Goal: Communication & Community: Answer question/provide support

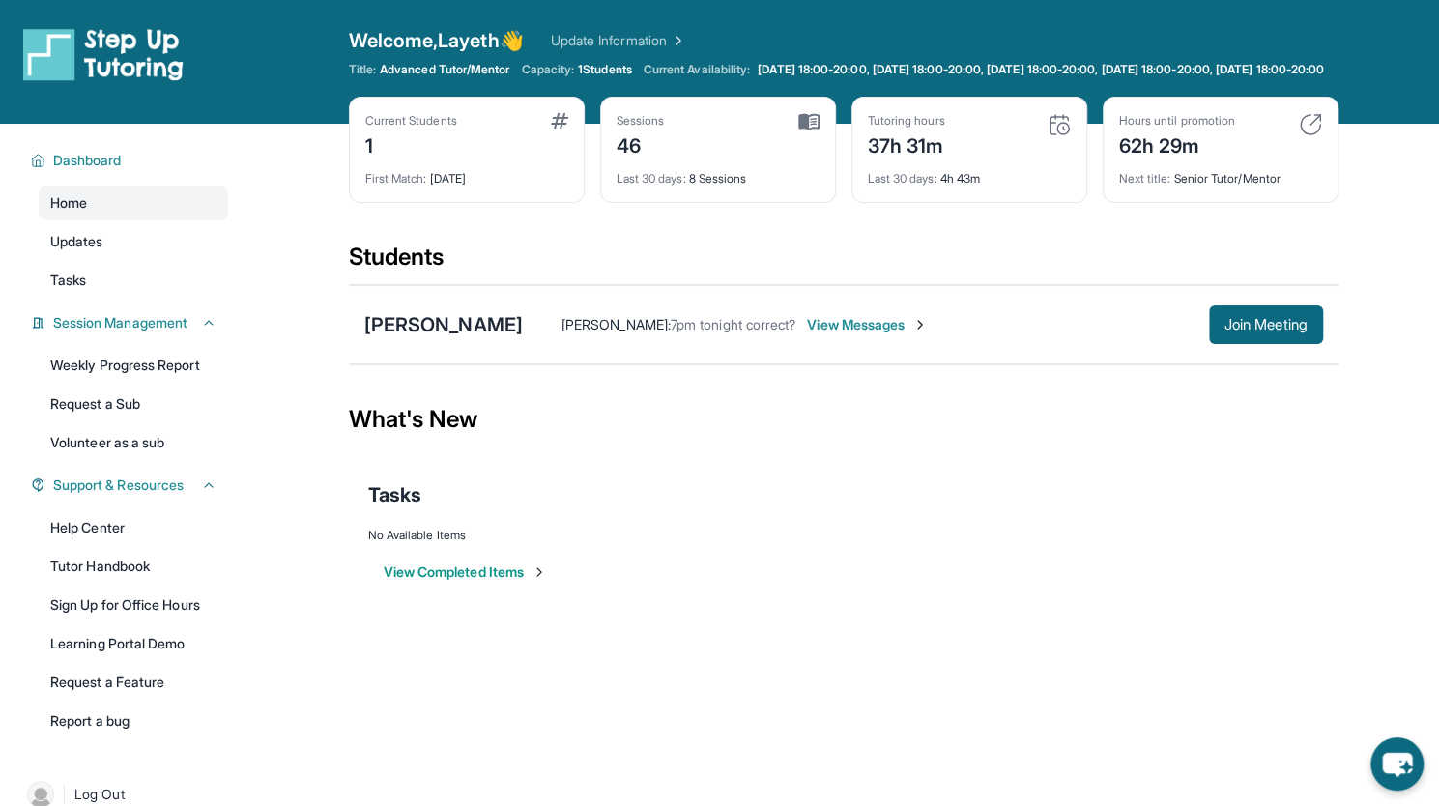
click at [836, 334] on span "View Messages" at bounding box center [867, 324] width 121 height 19
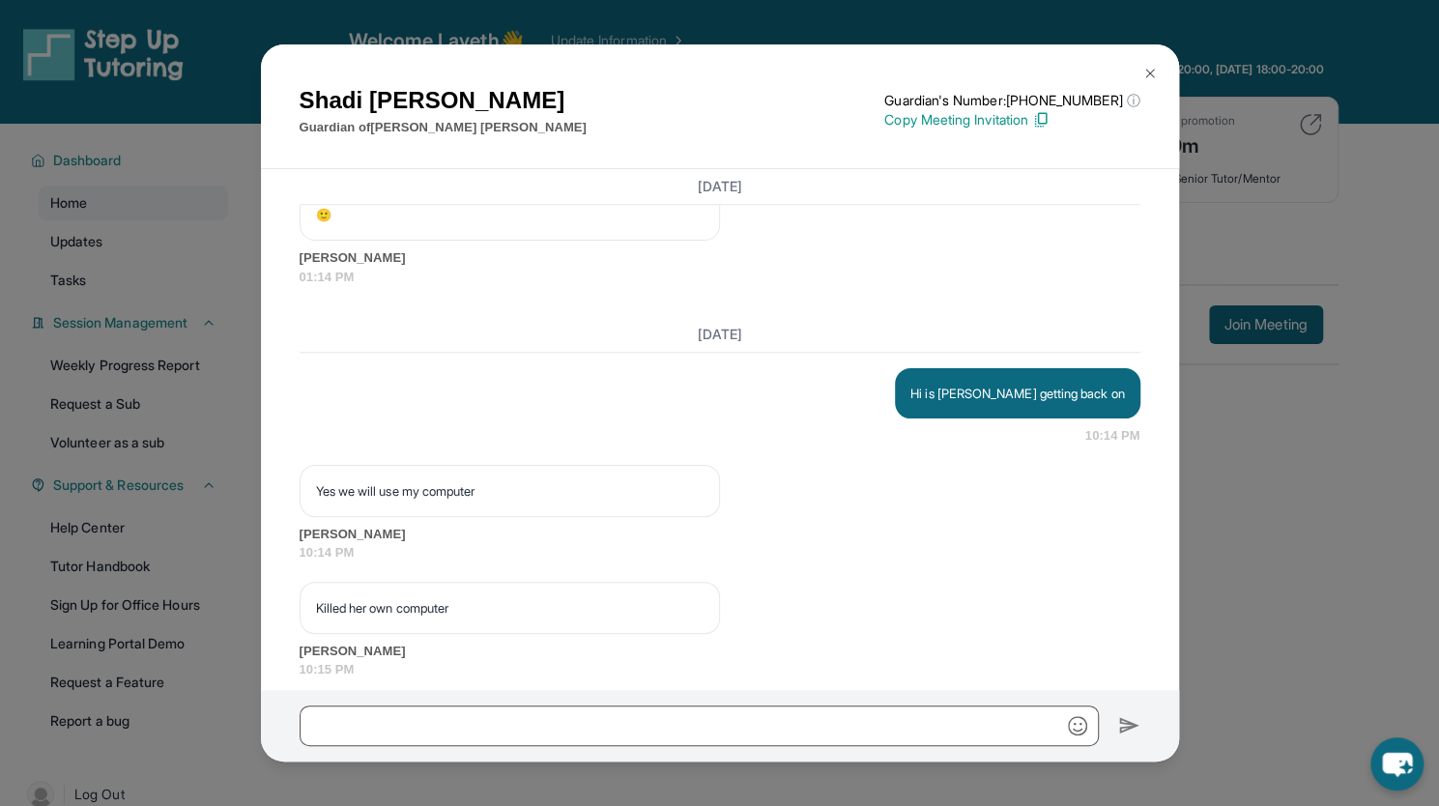
scroll to position [77456, 0]
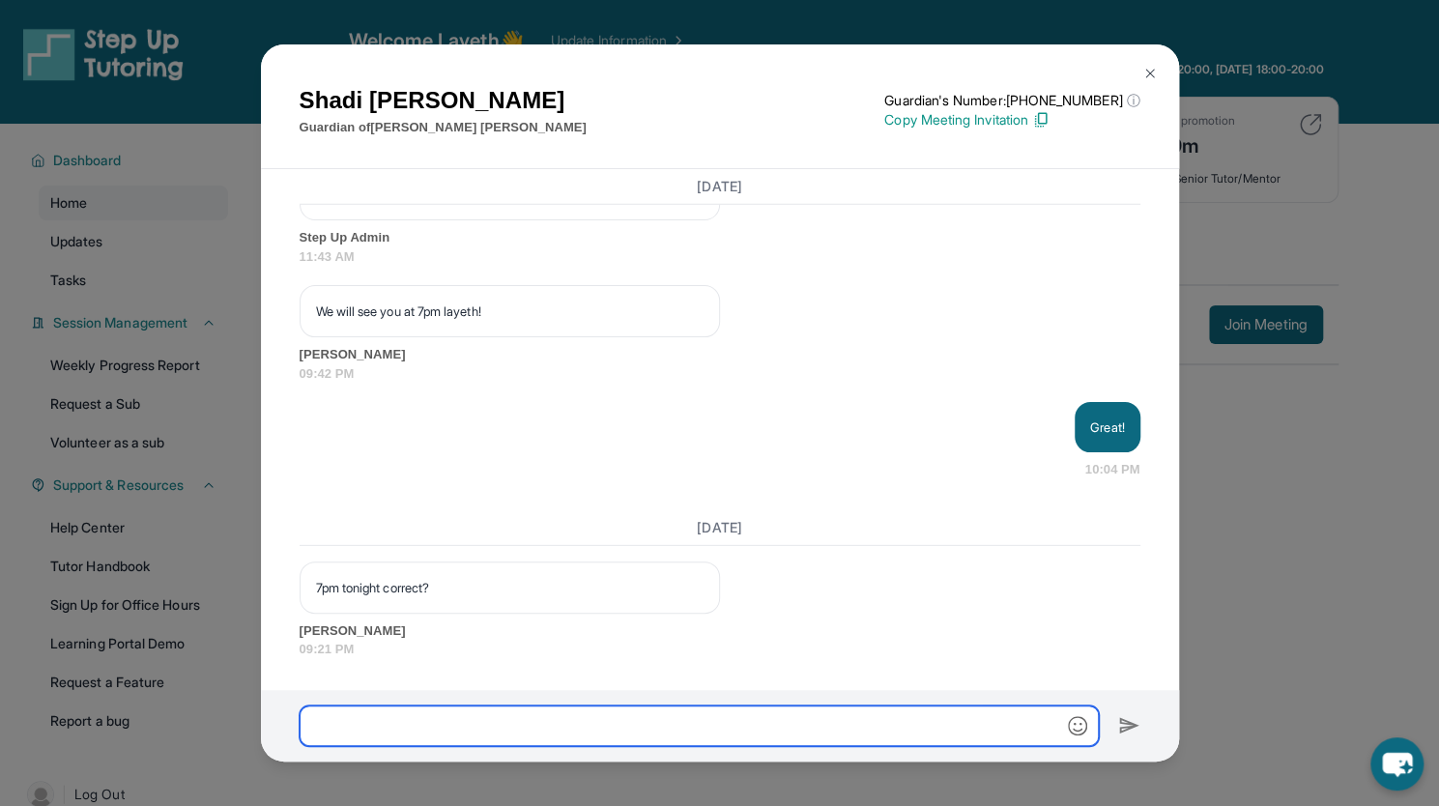
click at [511, 708] on input "text" at bounding box center [699, 726] width 799 height 41
type input "***"
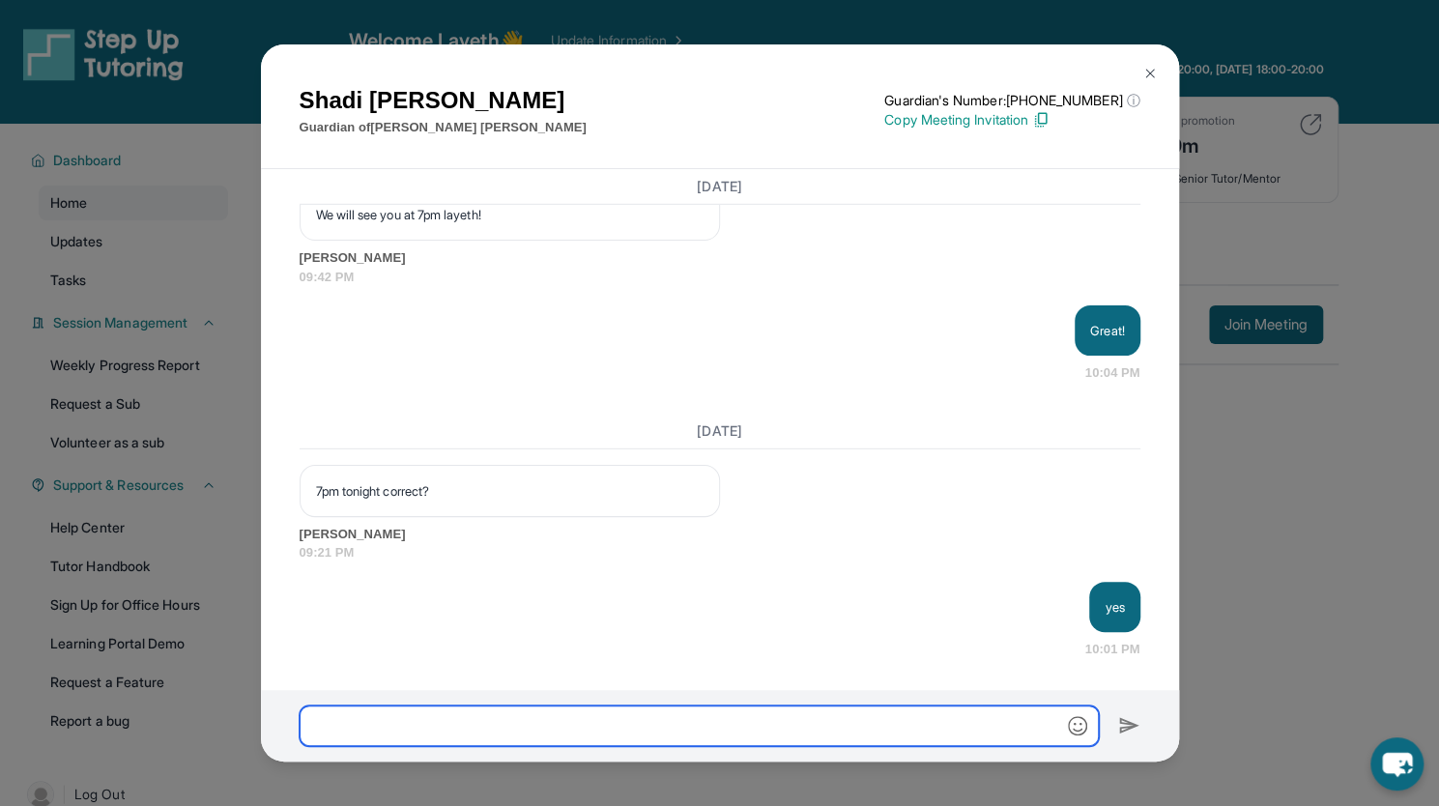
scroll to position [77552, 0]
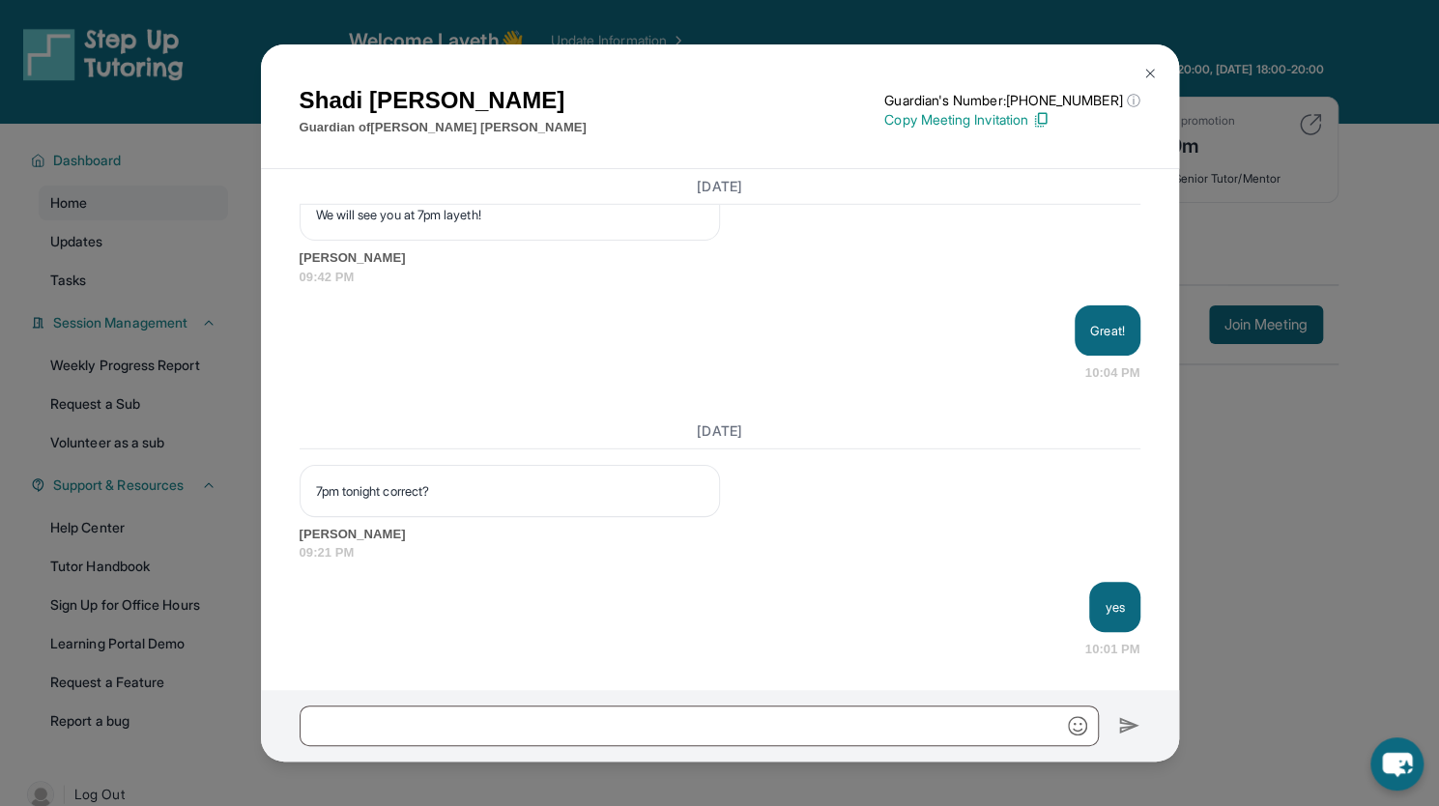
click at [1148, 71] on img at bounding box center [1150, 73] width 15 height 15
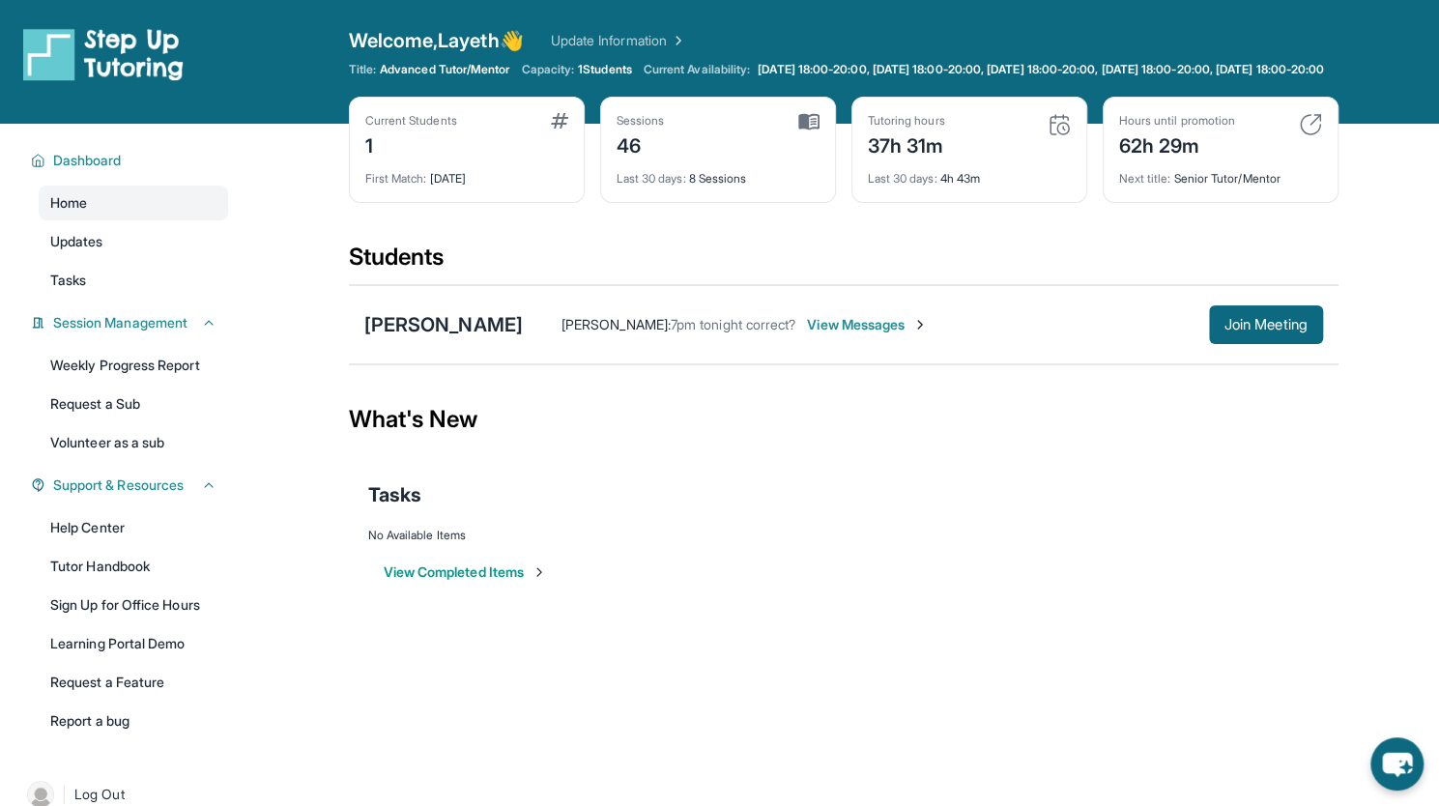
click at [854, 326] on div "[PERSON_NAME] : 7pm tonight correct? View Messages Join Meeting" at bounding box center [923, 324] width 800 height 39
click at [848, 334] on span "View Messages" at bounding box center [867, 324] width 121 height 19
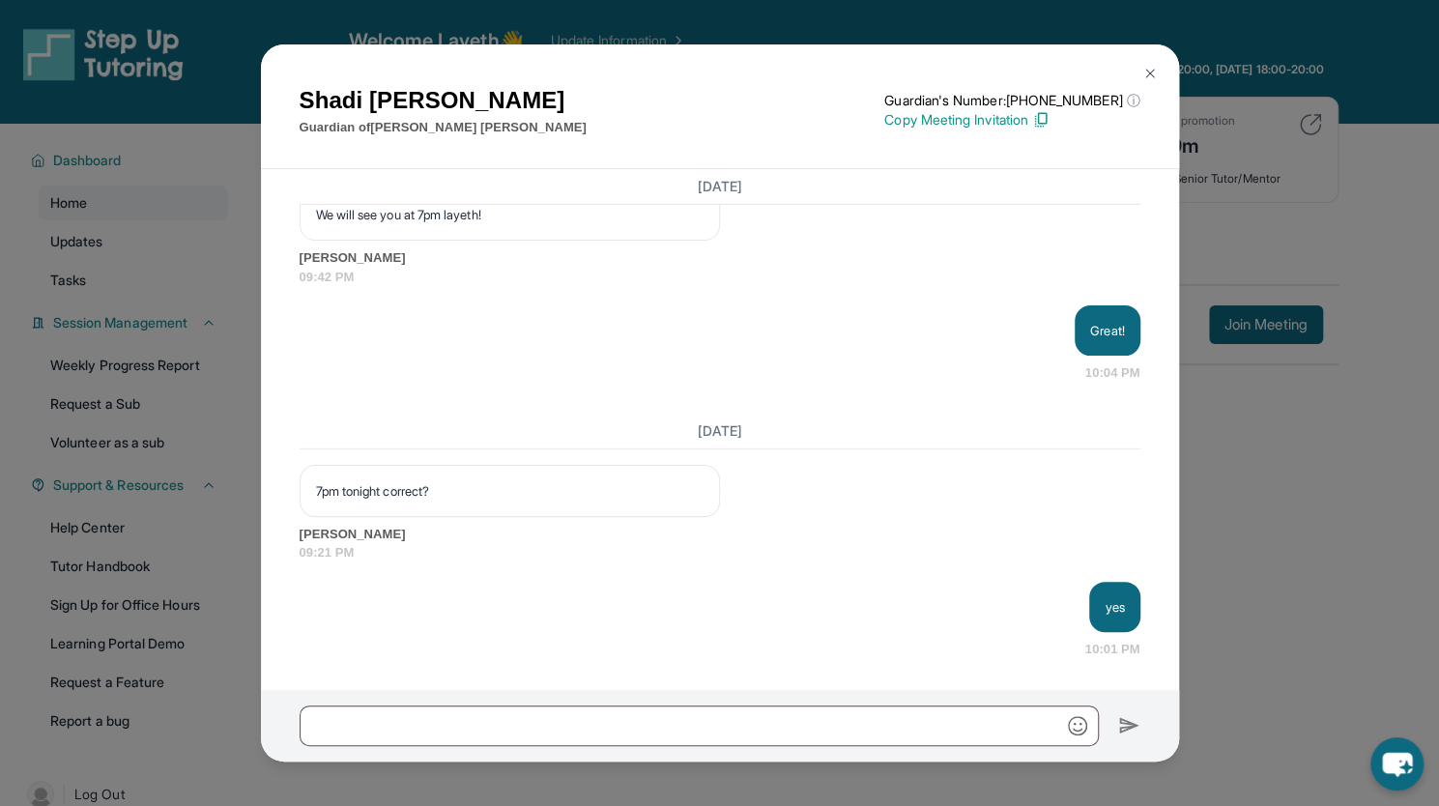
scroll to position [77514, 0]
click at [1146, 73] on img at bounding box center [1150, 73] width 15 height 15
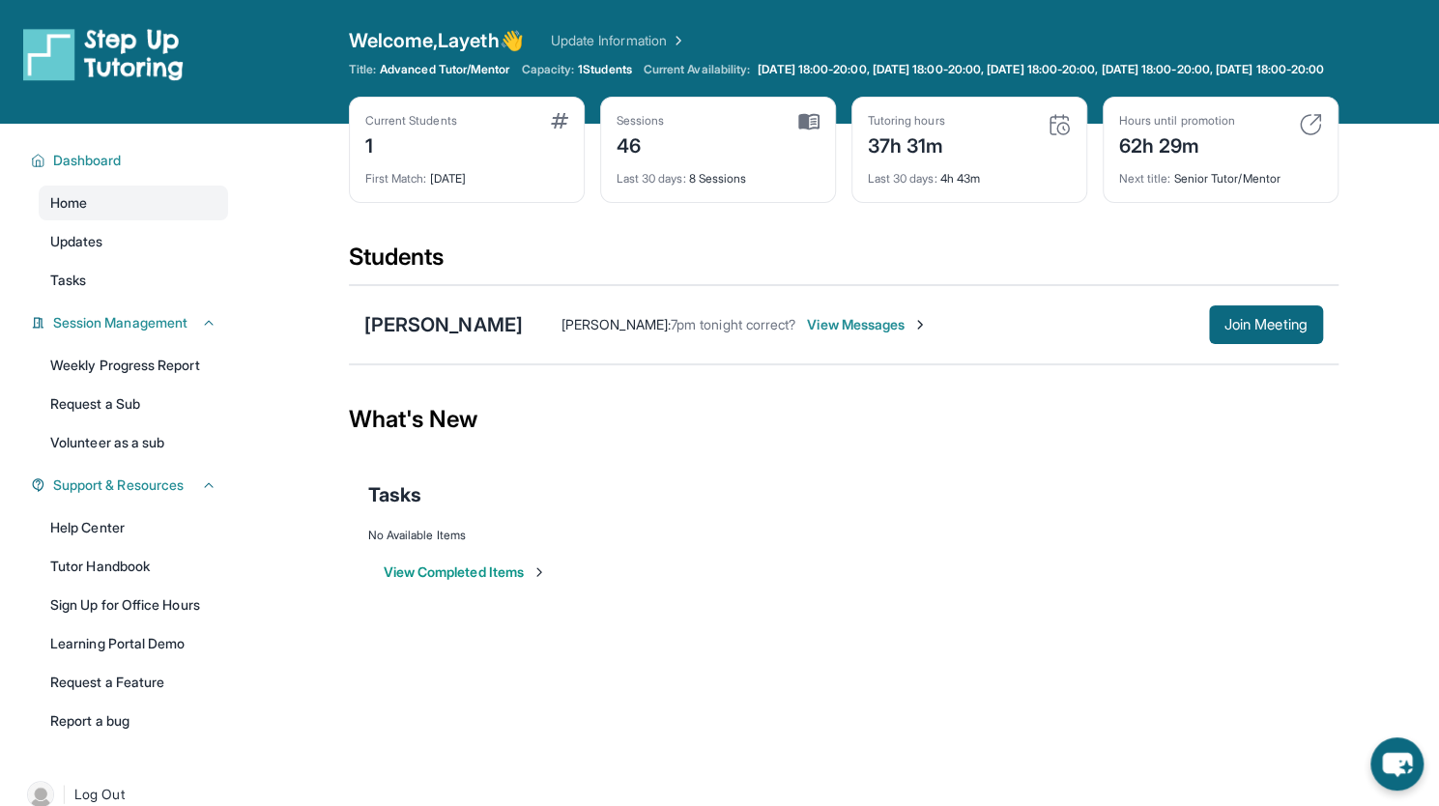
click at [913, 333] on img at bounding box center [920, 324] width 15 height 15
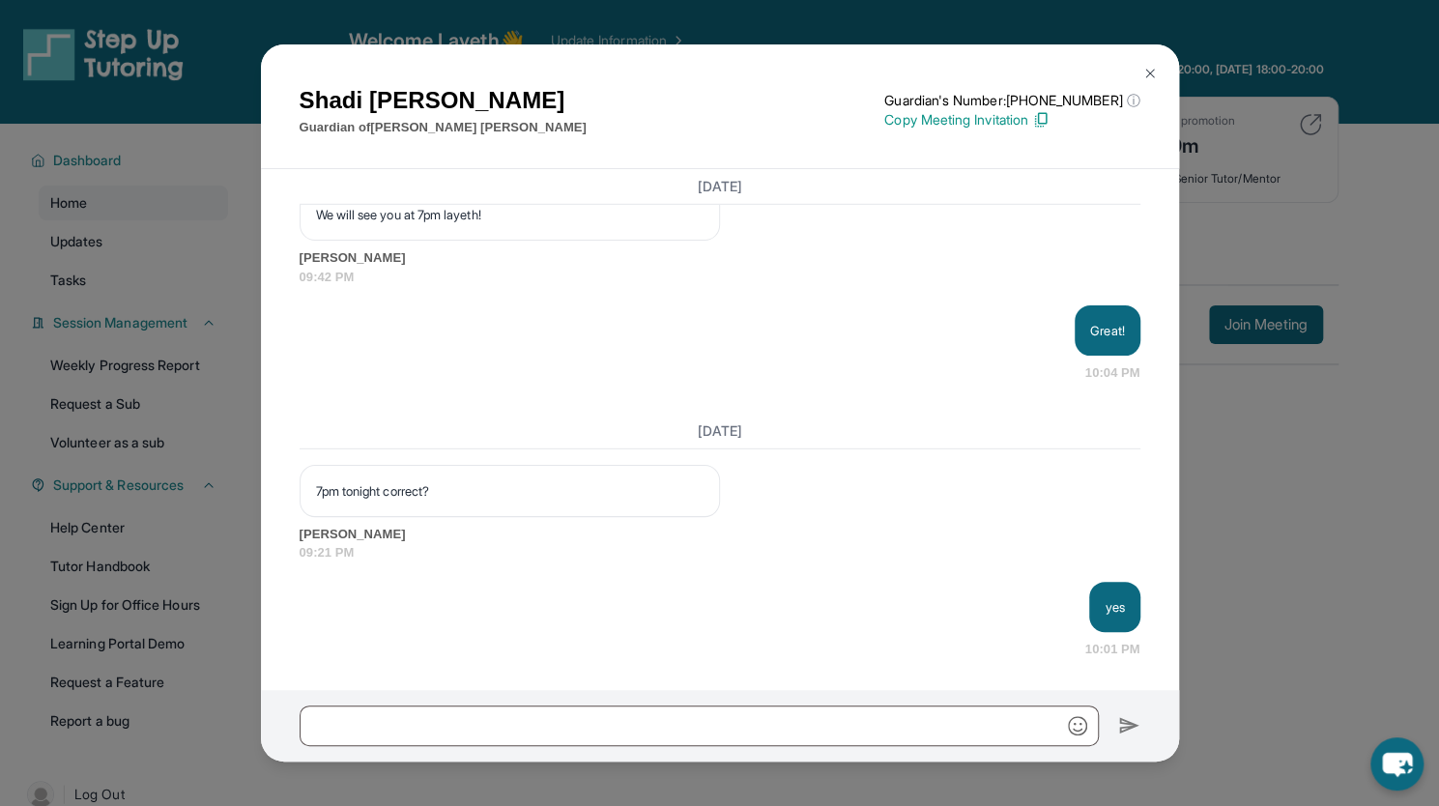
scroll to position [77552, 0]
click at [1154, 64] on button at bounding box center [1150, 73] width 39 height 39
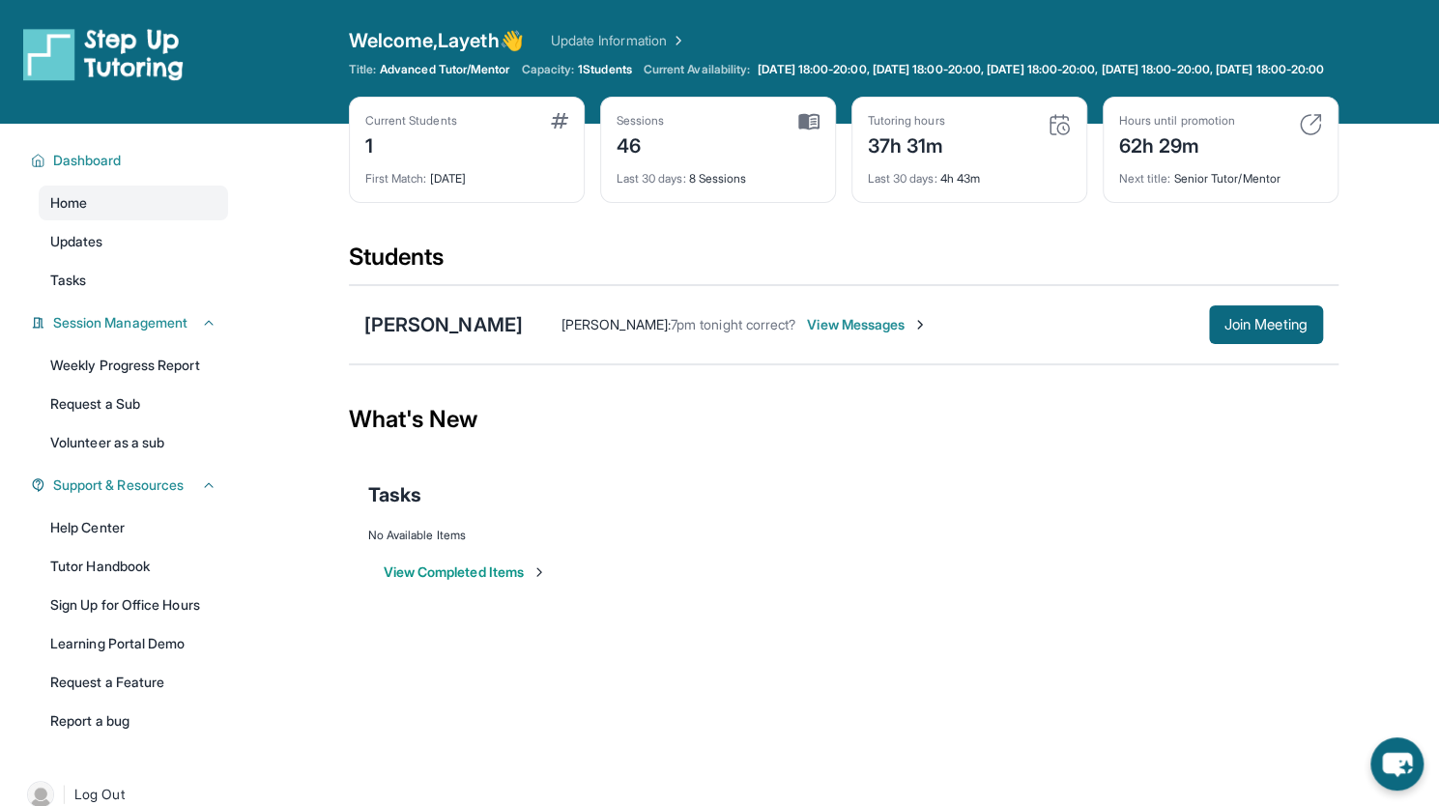
click at [985, 798] on div "Open sidebar Welcome, Layeth 👋 Update Information Title: Advanced Tutor/Mentor …" at bounding box center [719, 403] width 1439 height 806
click at [870, 334] on span "View Messages" at bounding box center [867, 324] width 121 height 19
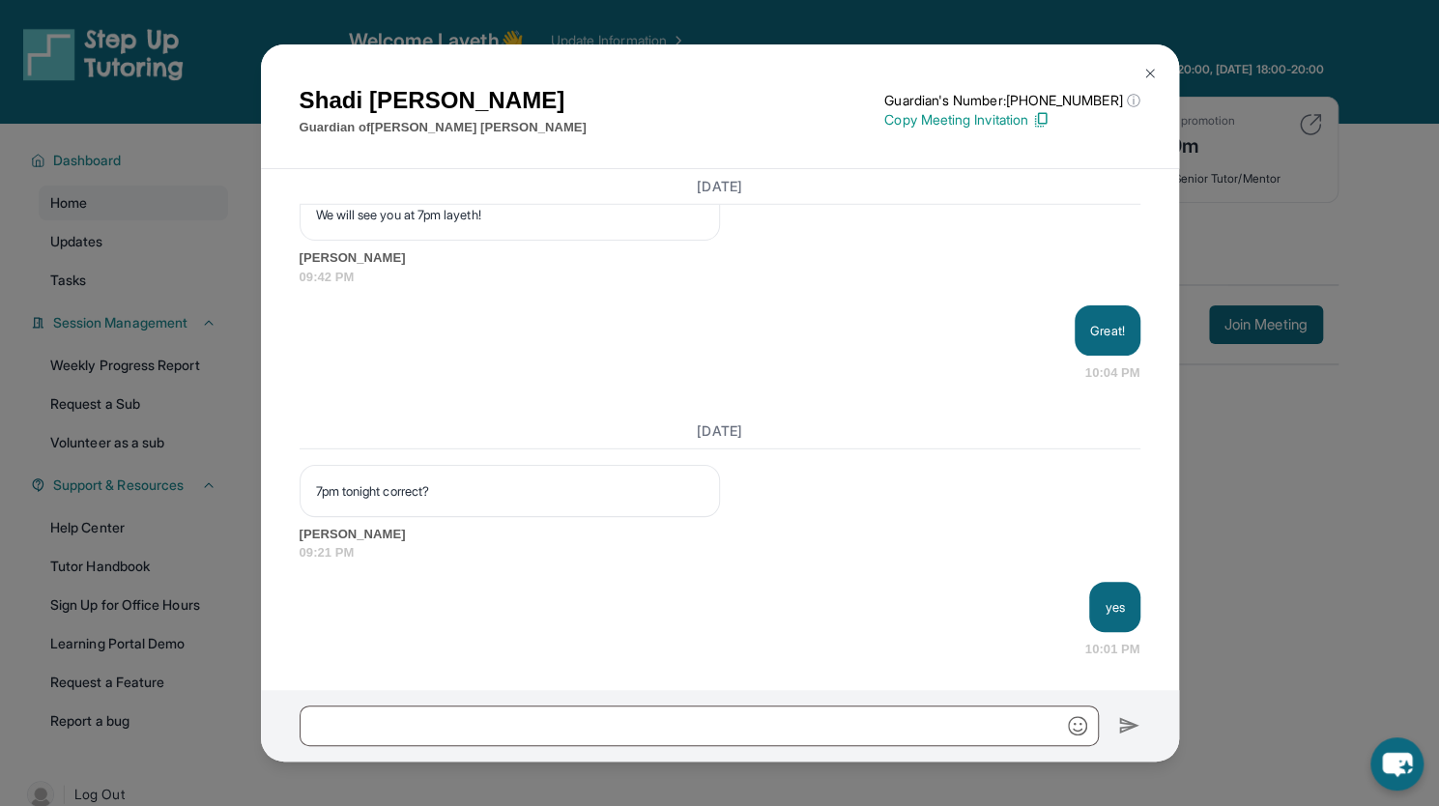
click at [1151, 73] on img at bounding box center [1150, 73] width 15 height 15
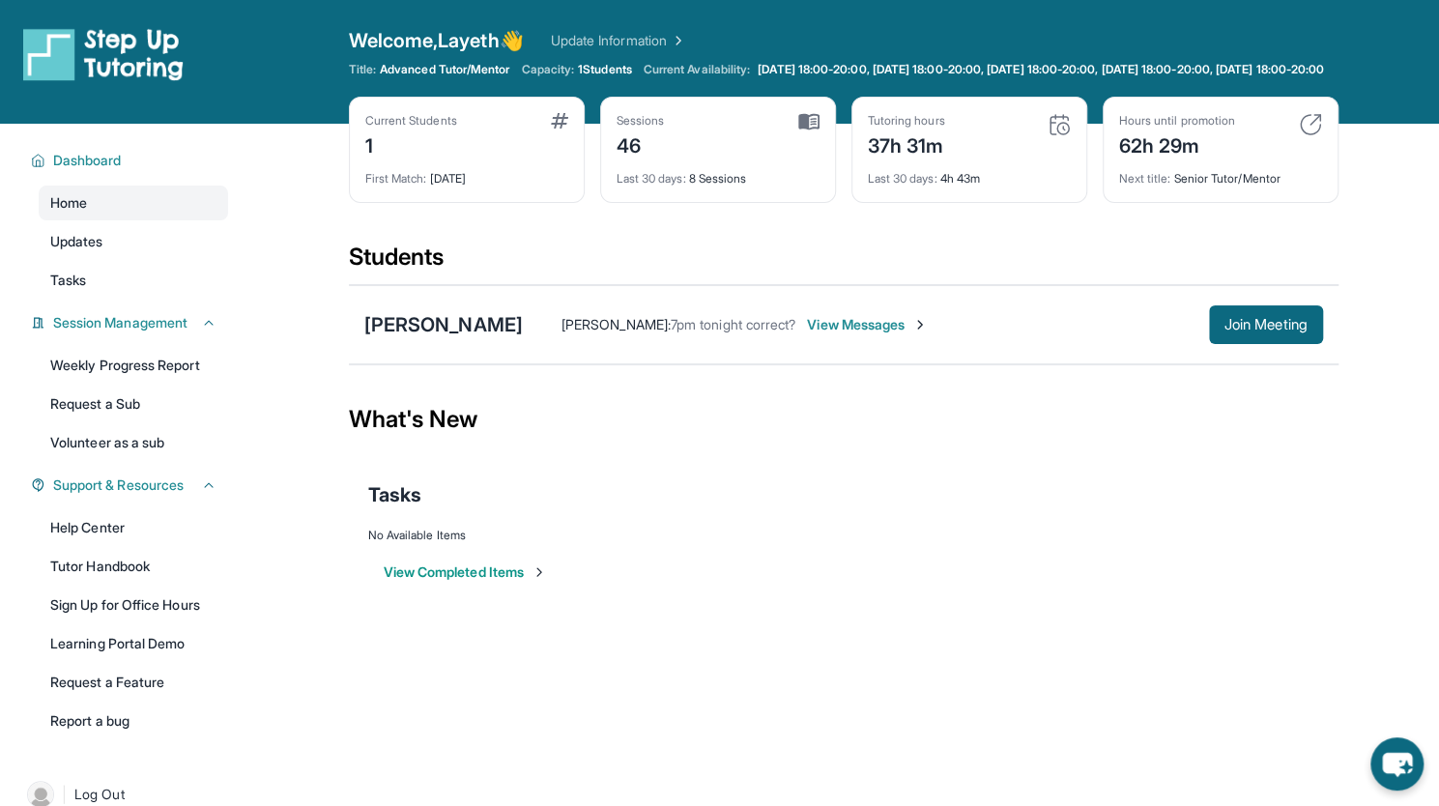
click at [845, 325] on div "[PERSON_NAME] : 7pm tonight correct? View Messages Join Meeting" at bounding box center [923, 324] width 800 height 39
click at [853, 334] on span "View Messages" at bounding box center [867, 324] width 121 height 19
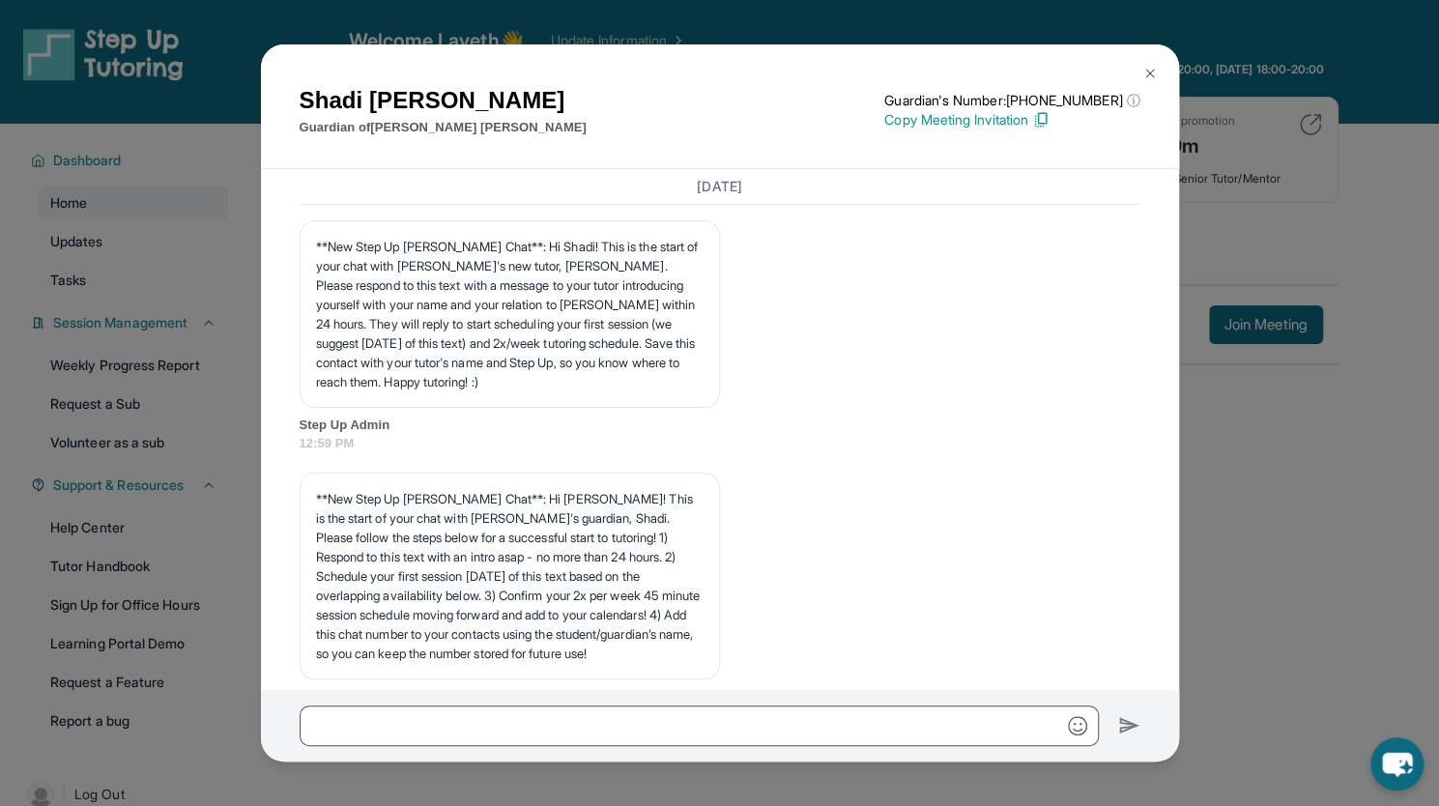
click at [853, 336] on div "[DATE] **New Step Up [PERSON_NAME] Chat**: Hi Shadi! This is the start of your …" at bounding box center [720, 429] width 918 height 521
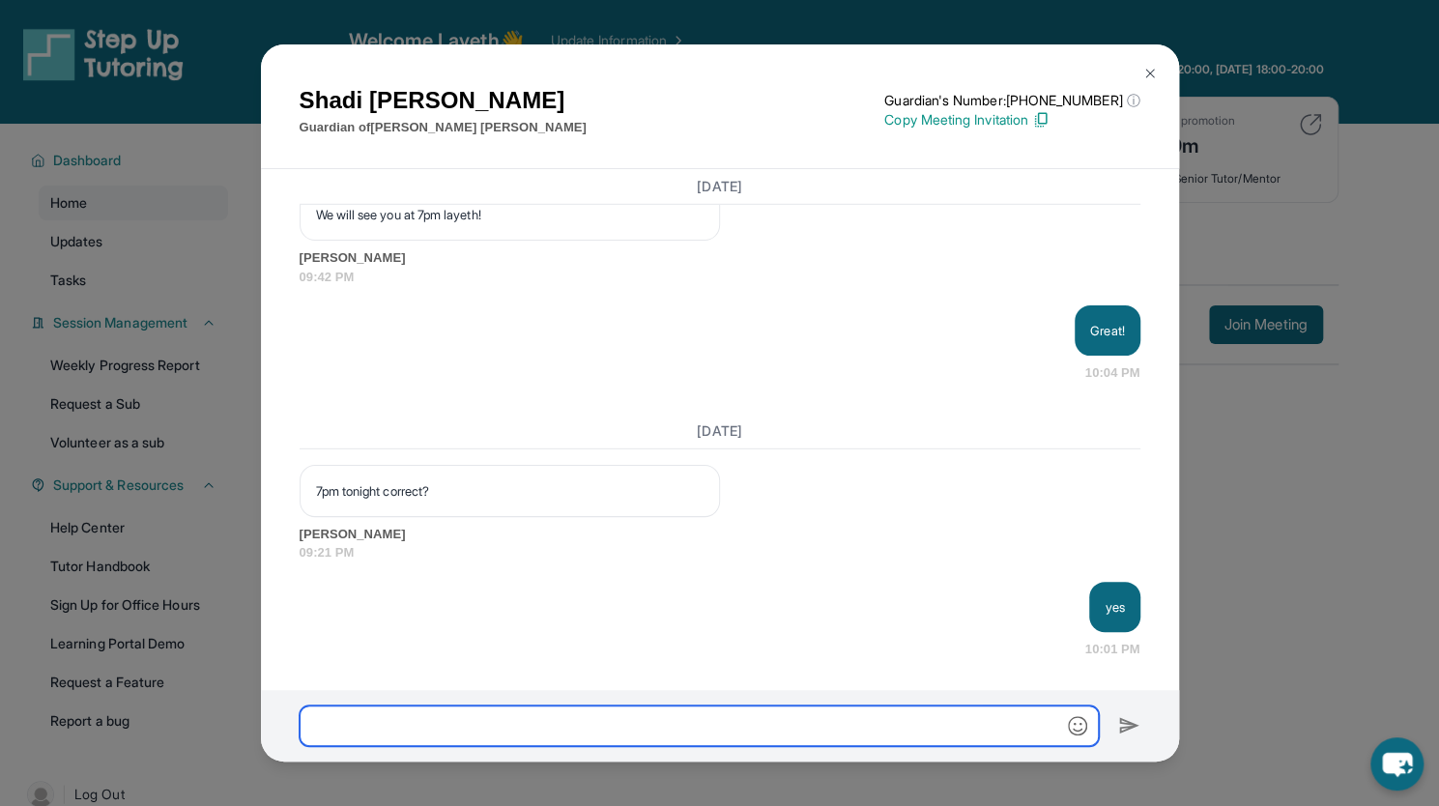
click at [537, 743] on input "text" at bounding box center [699, 726] width 799 height 41
type input "**********"
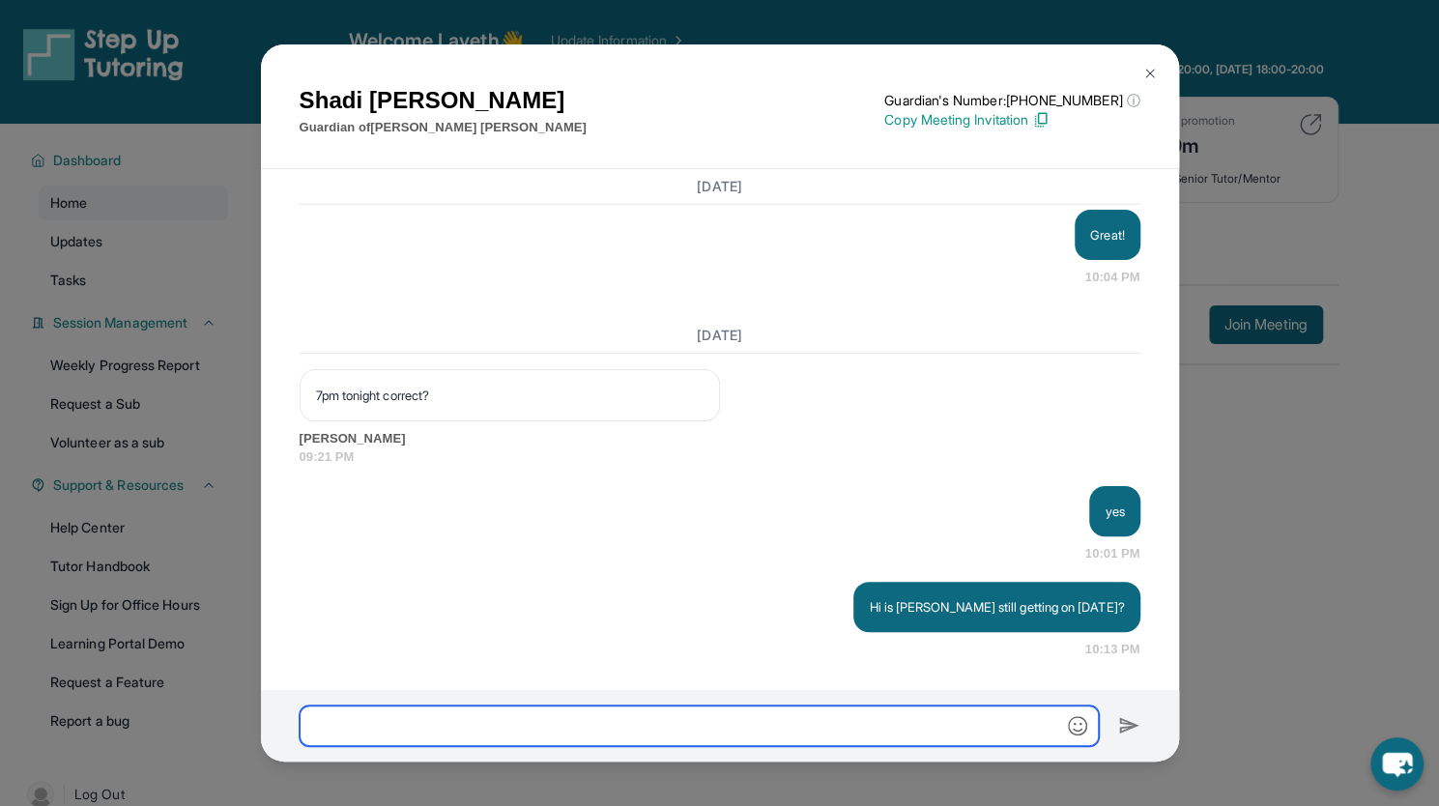
scroll to position [77647, 0]
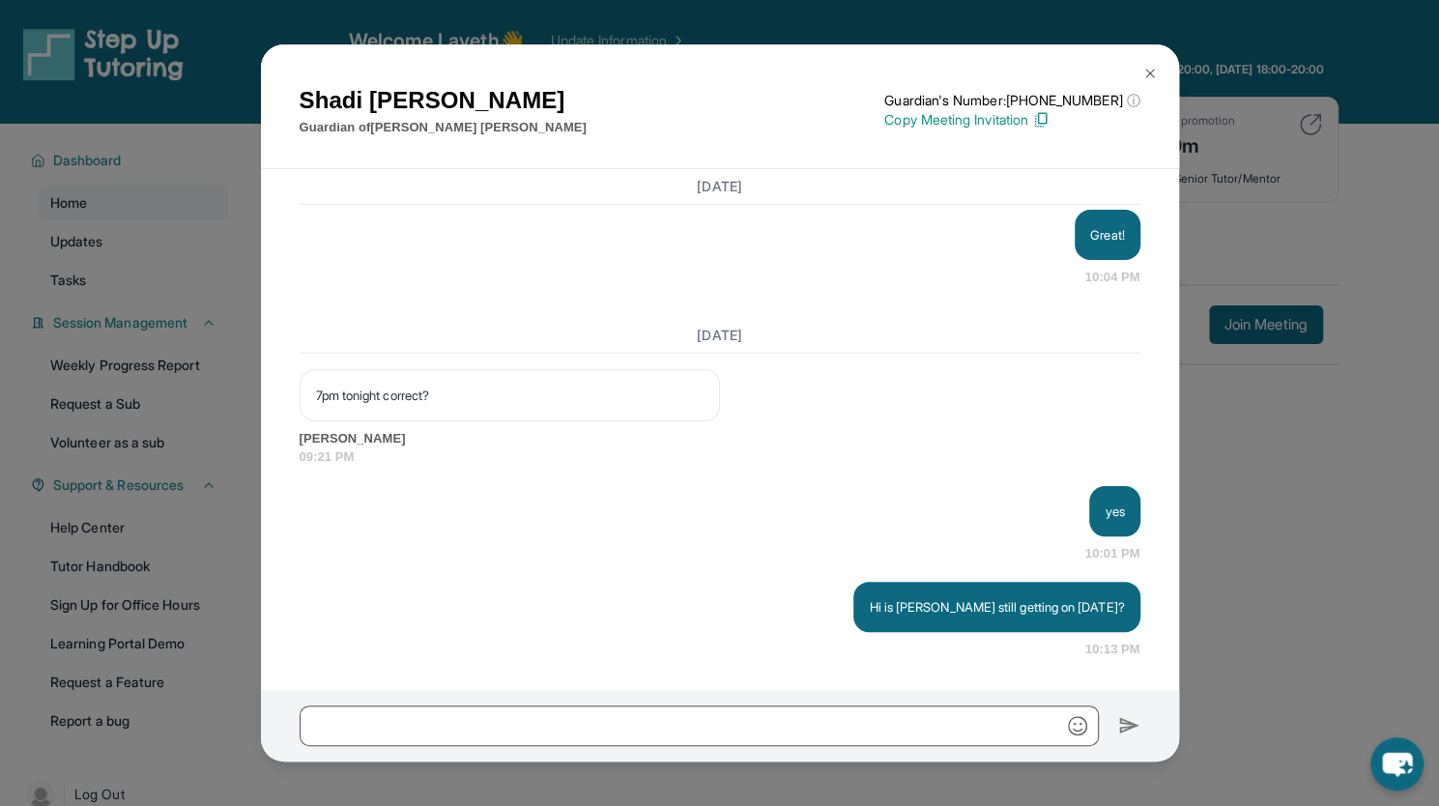
click at [1156, 70] on img at bounding box center [1150, 73] width 15 height 15
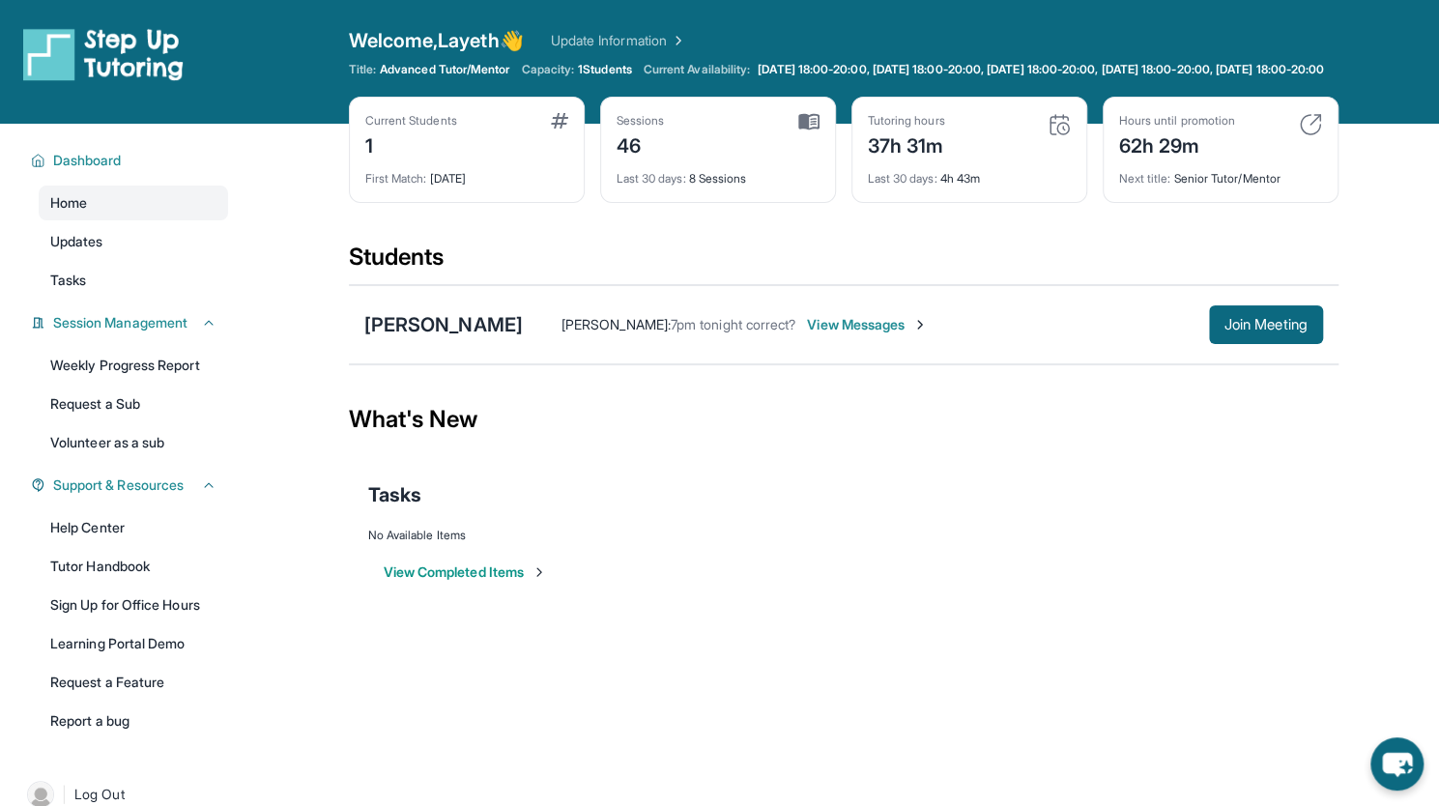
click at [811, 334] on span "View Messages" at bounding box center [867, 324] width 121 height 19
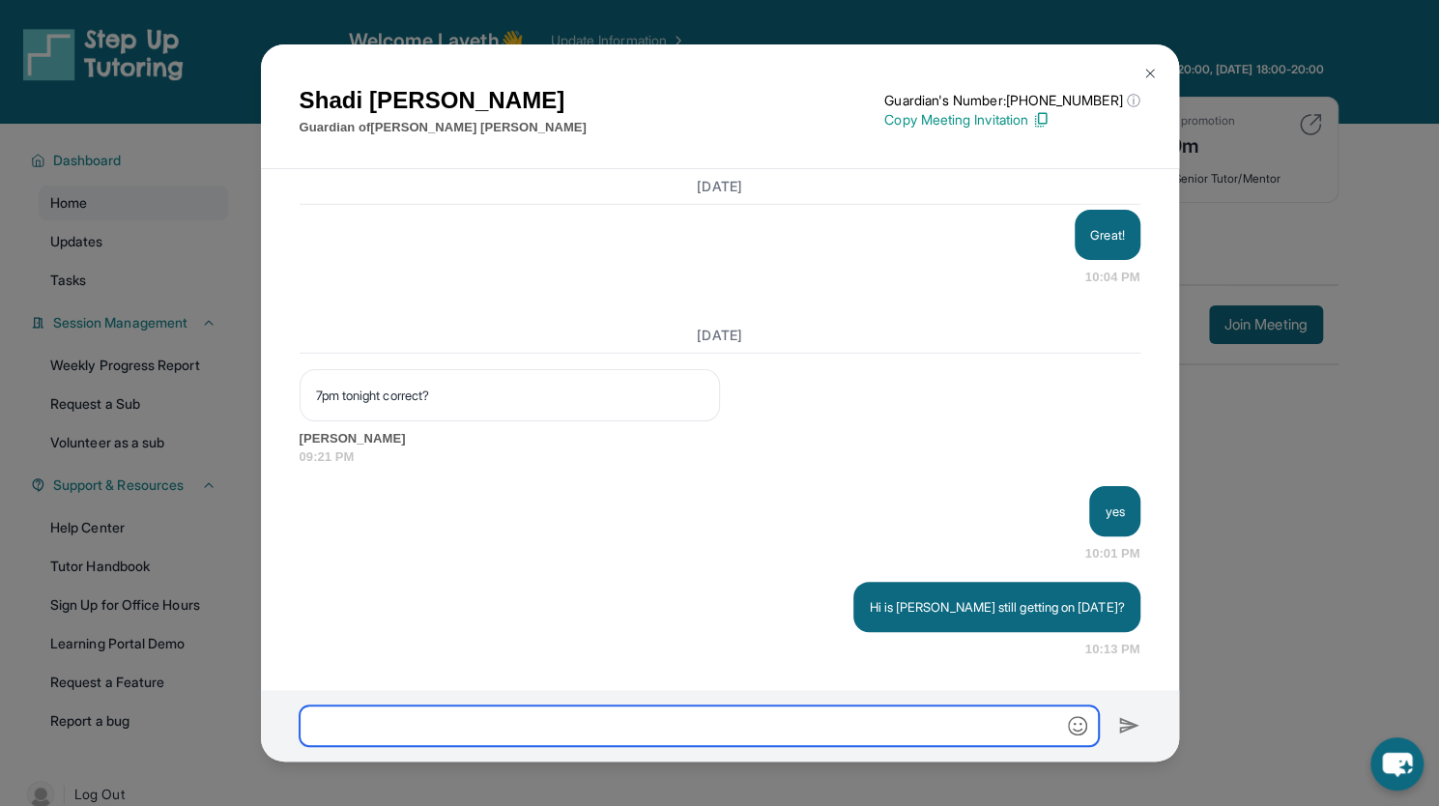
click at [624, 736] on input "text" at bounding box center [699, 726] width 799 height 41
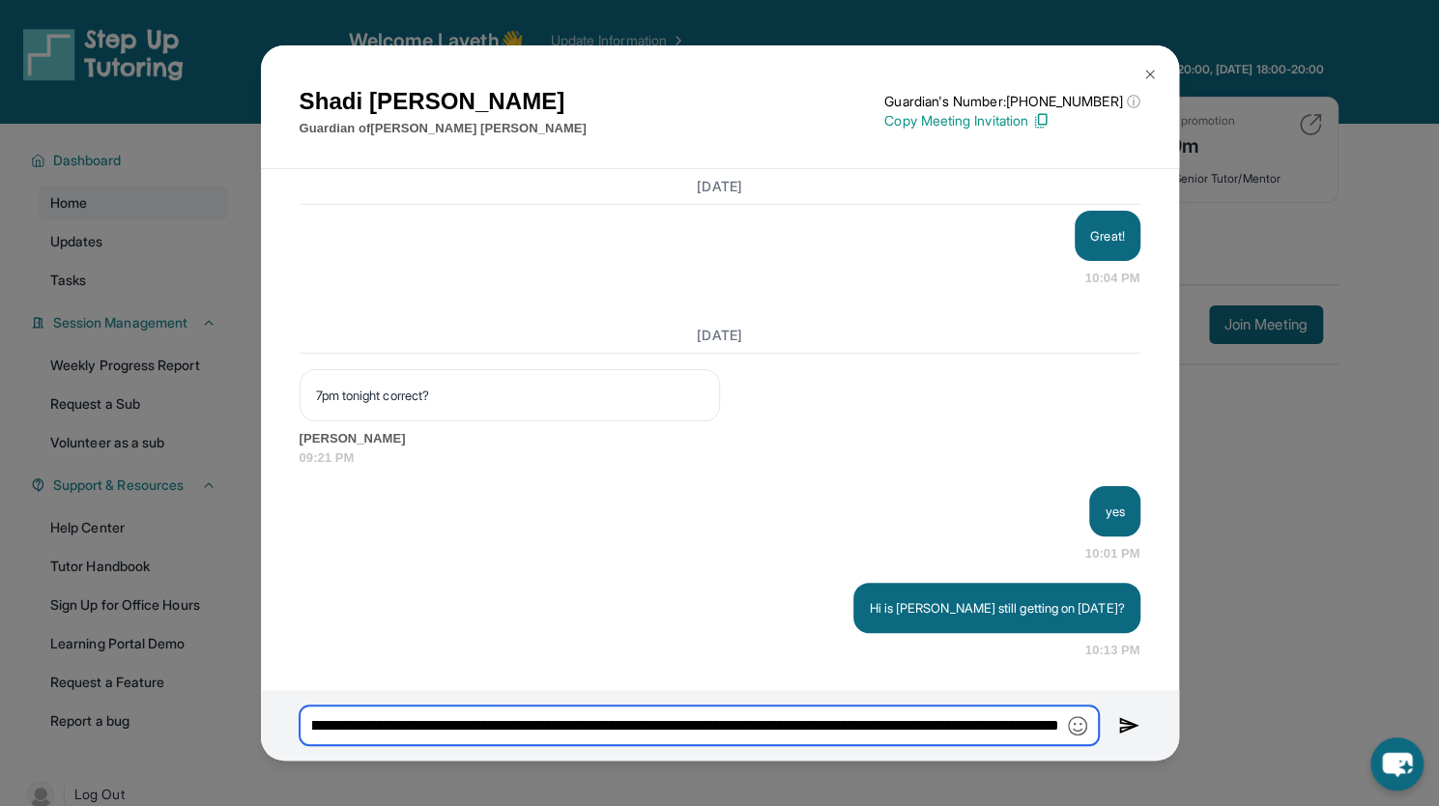
scroll to position [0, 579]
click at [1089, 725] on input "**********" at bounding box center [699, 726] width 799 height 40
type input "**********"
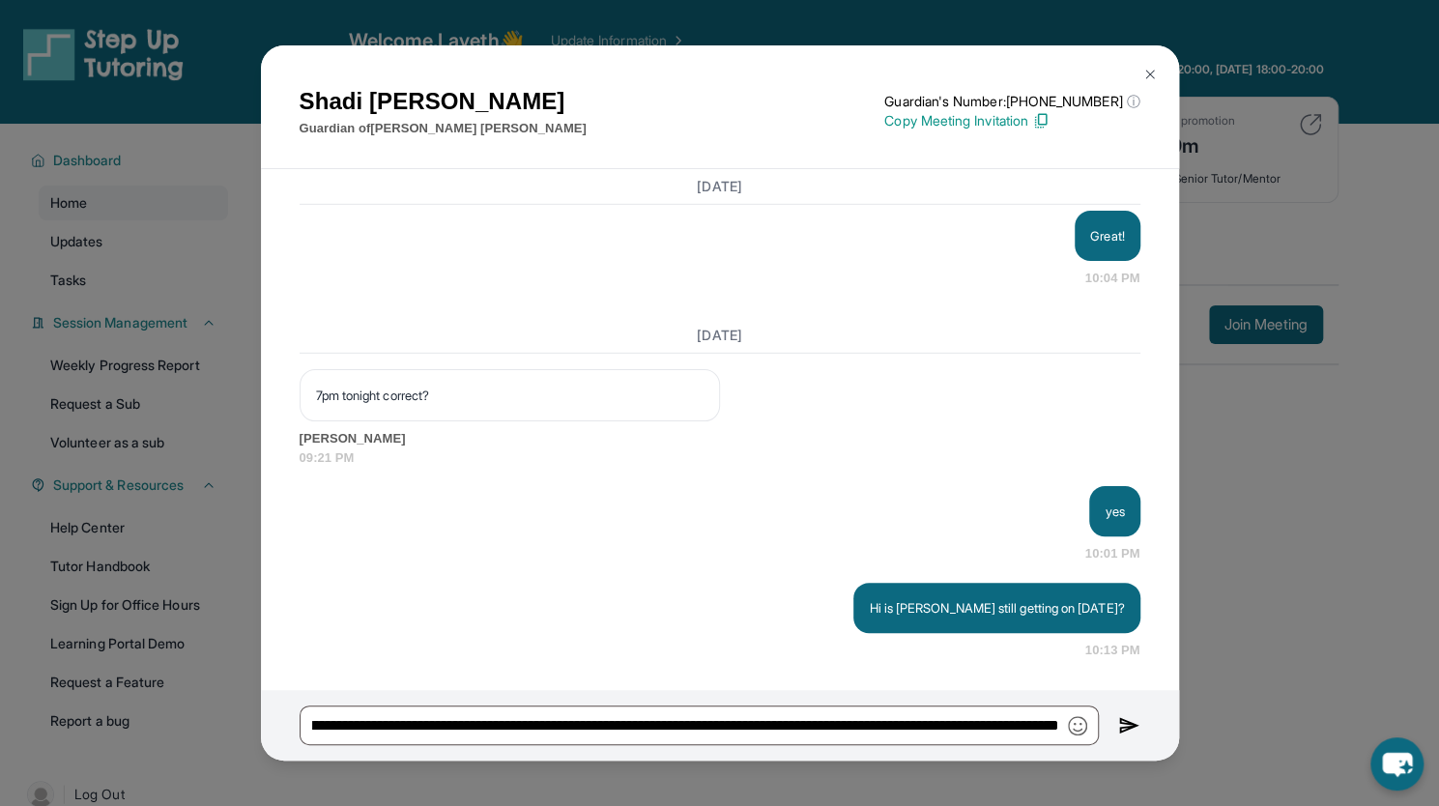
click at [1079, 725] on img "button" at bounding box center [1077, 725] width 19 height 19
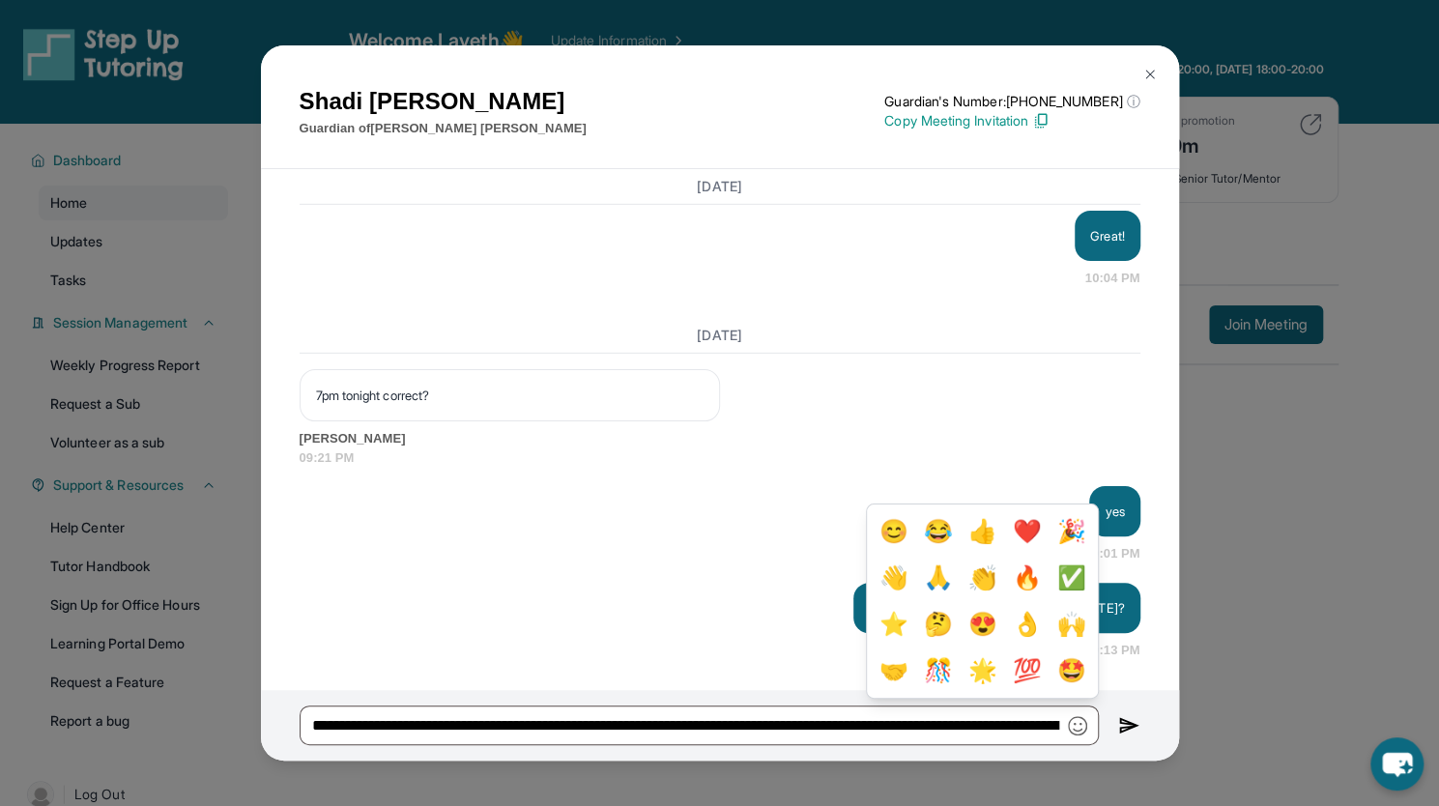
click at [780, 600] on div "Hi is [PERSON_NAME] still getting on [DATE]? 10:13 PM" at bounding box center [720, 621] width 841 height 77
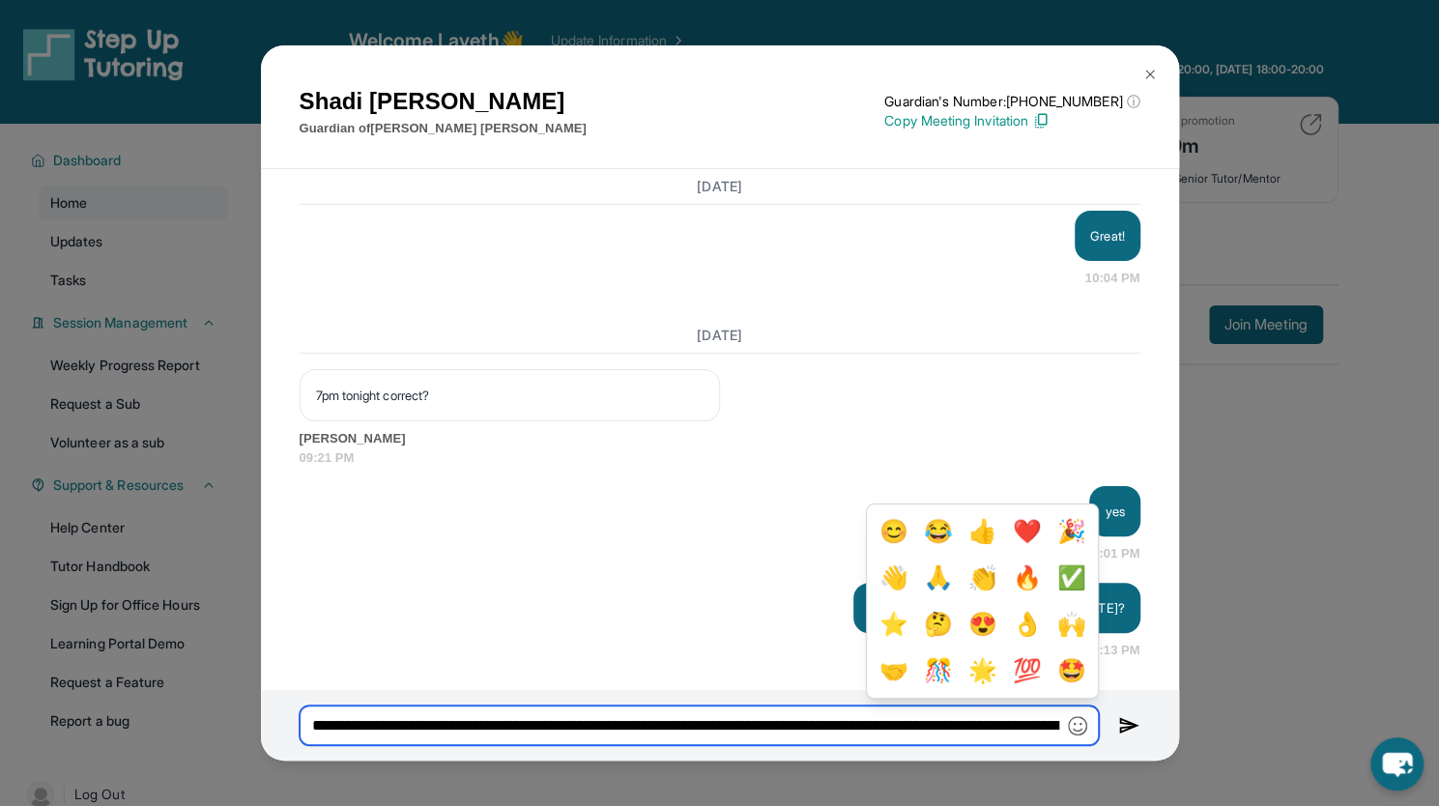
click at [1060, 729] on input "**********" at bounding box center [699, 726] width 799 height 40
click at [1056, 726] on input "**********" at bounding box center [699, 726] width 799 height 40
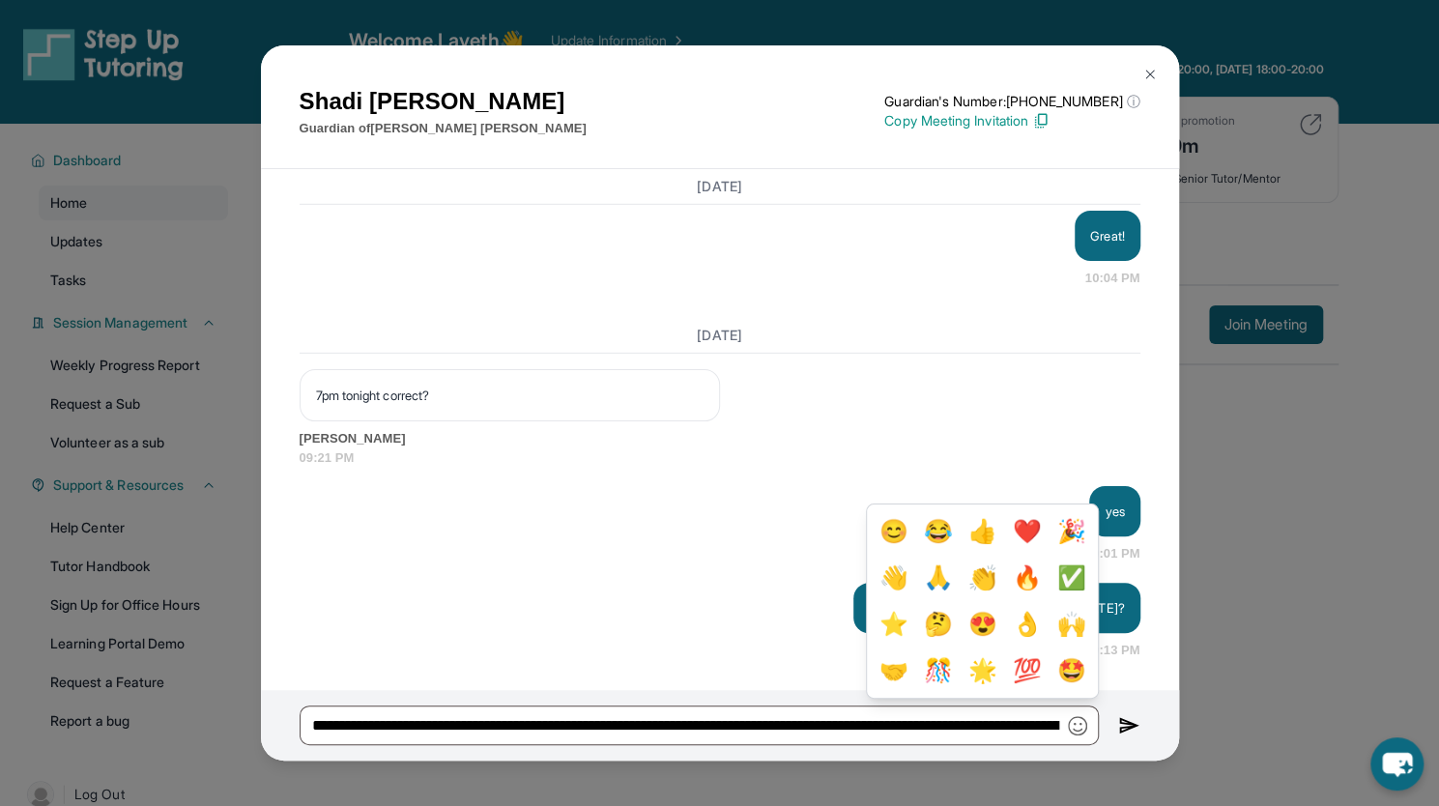
click at [1129, 722] on img at bounding box center [1129, 725] width 22 height 23
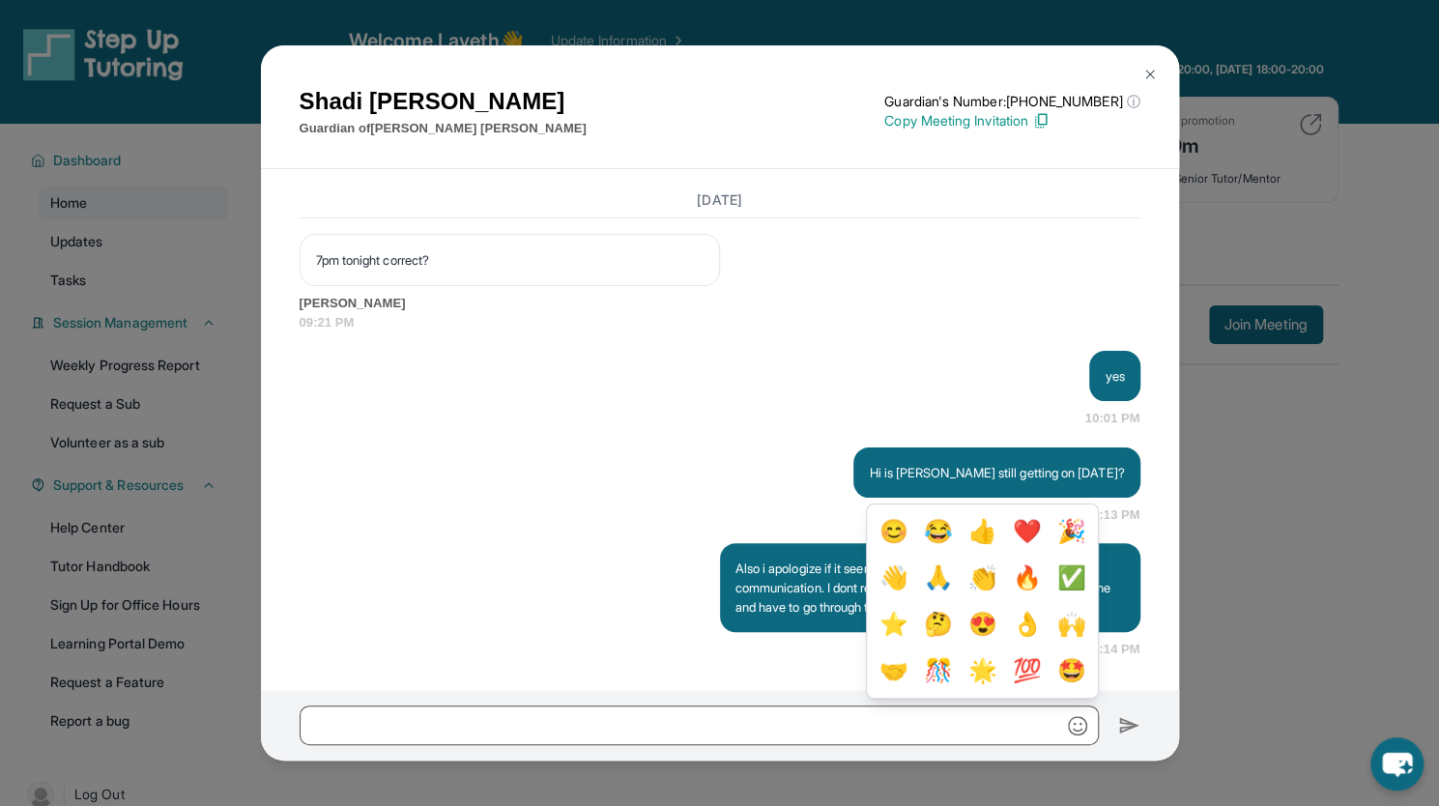
scroll to position [77783, 0]
click at [731, 482] on div "Hi is [PERSON_NAME] still getting on [DATE]? 10:13 PM" at bounding box center [720, 486] width 841 height 77
click at [1078, 724] on img "button" at bounding box center [1077, 725] width 19 height 19
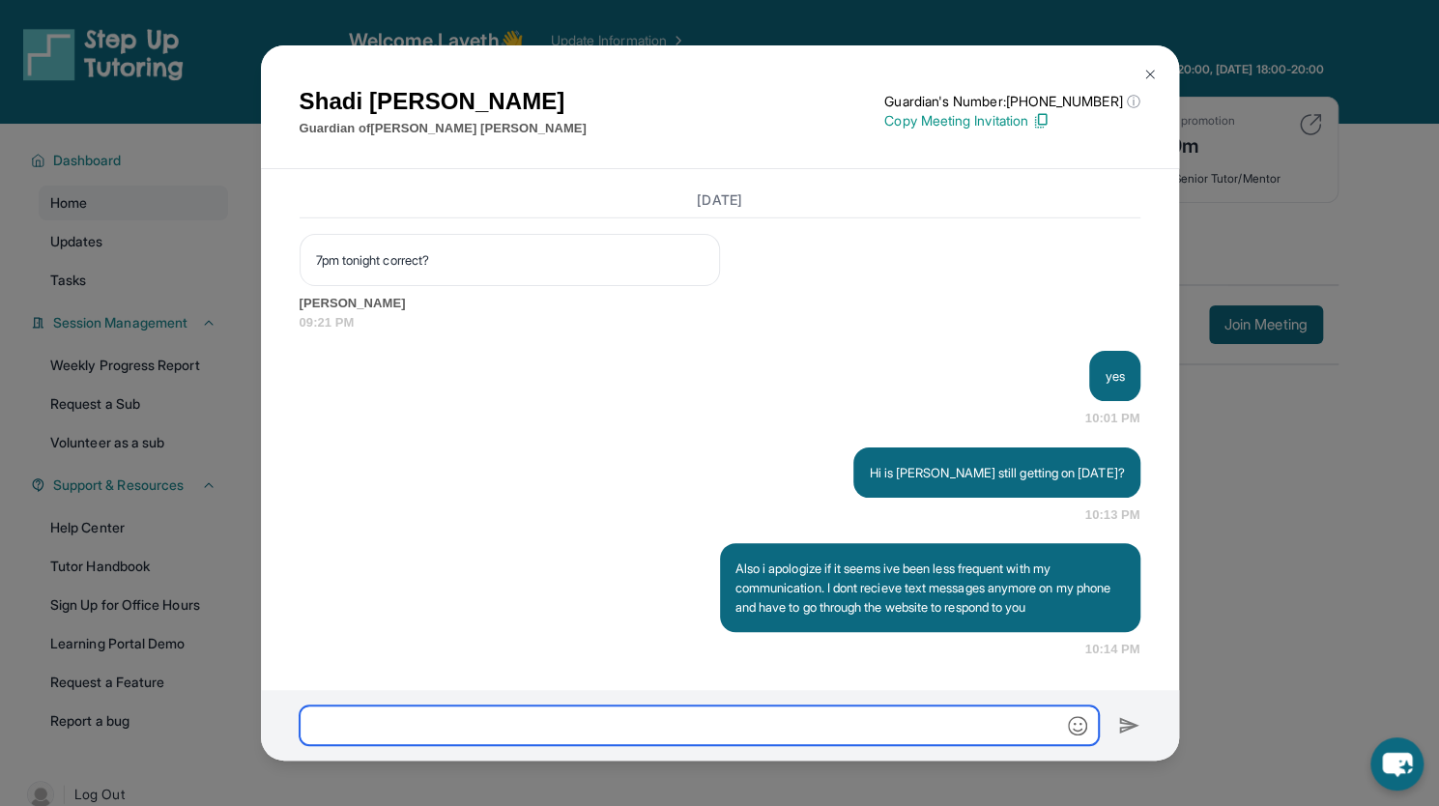
click at [781, 724] on input "text" at bounding box center [699, 726] width 799 height 40
type input "**"
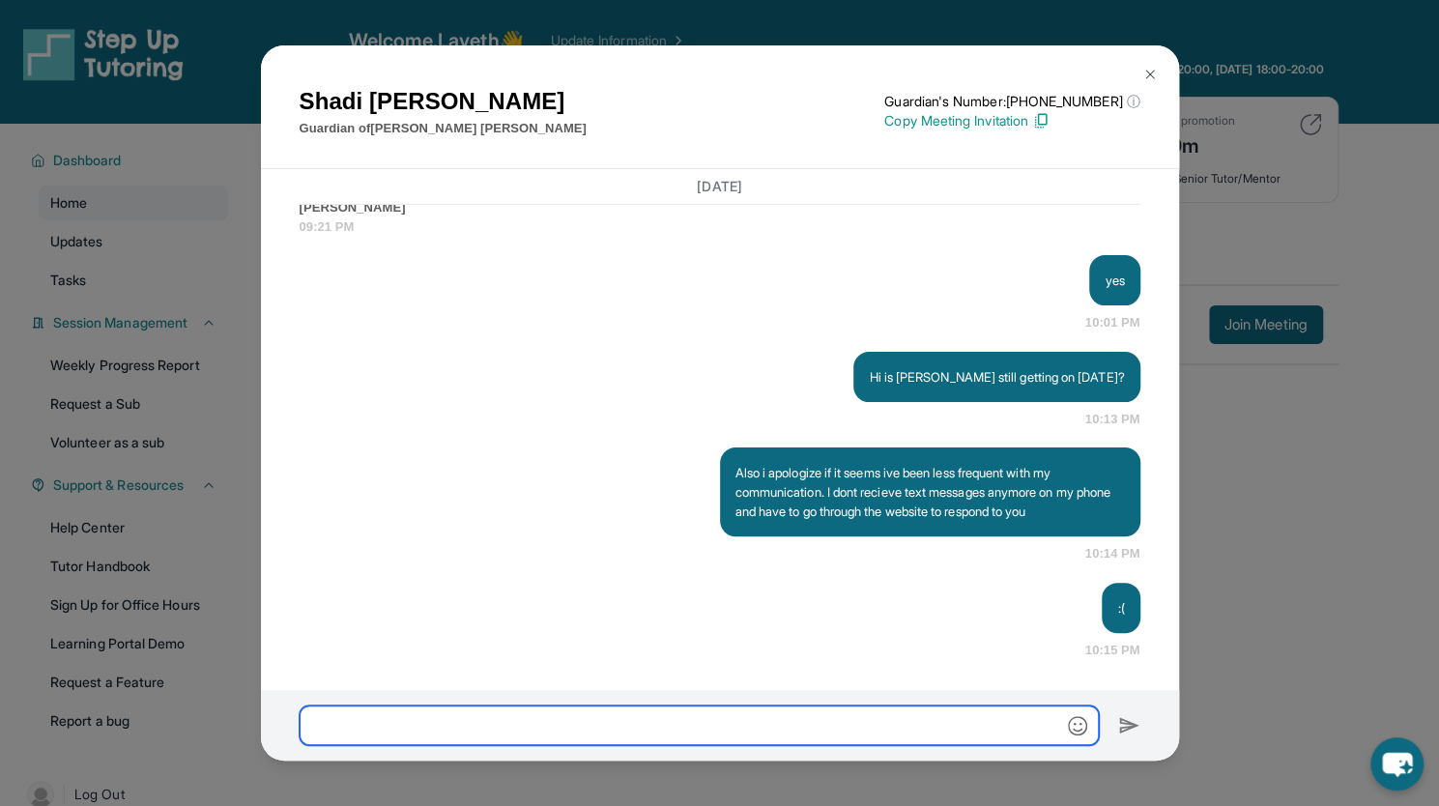
scroll to position [77879, 0]
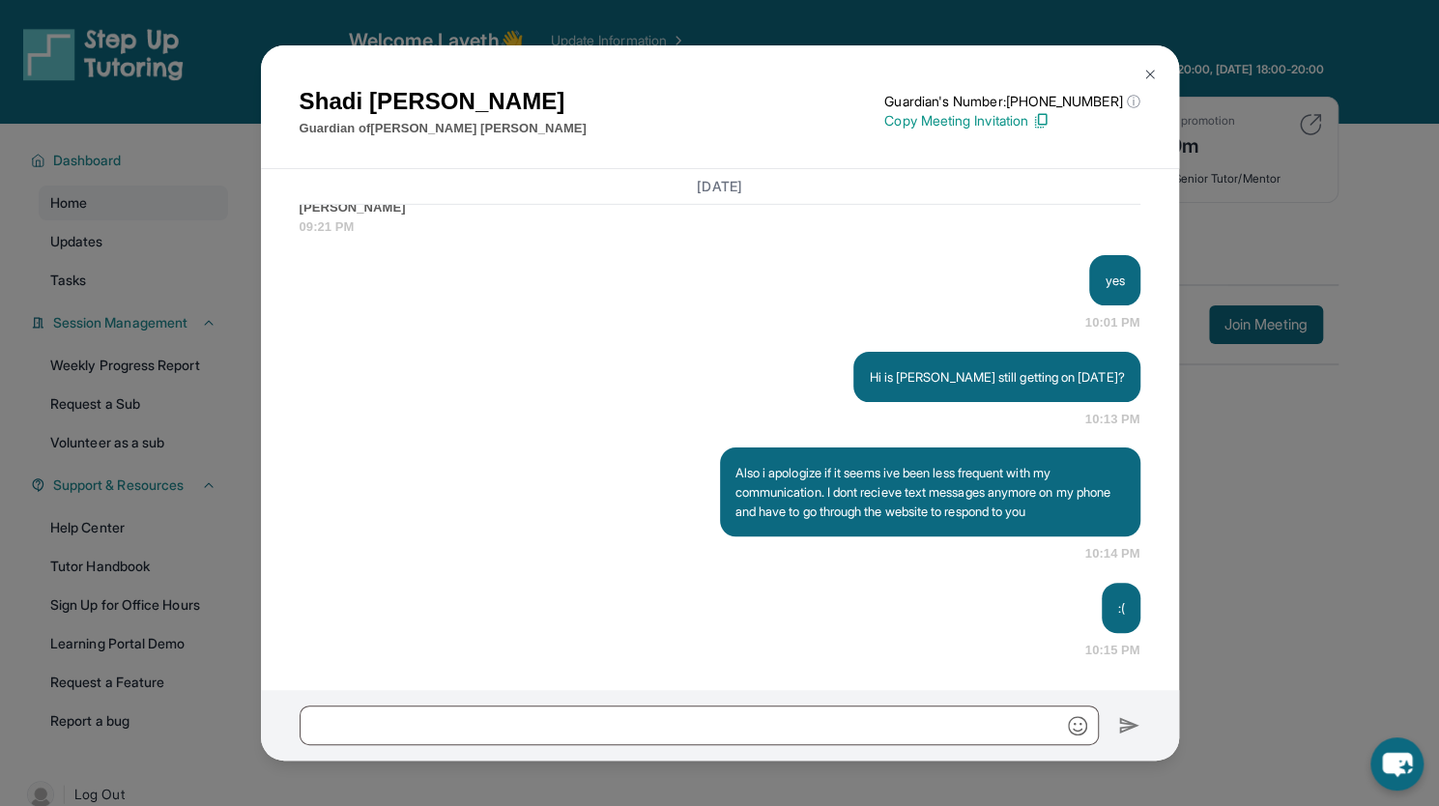
click at [1144, 61] on button at bounding box center [1150, 74] width 39 height 39
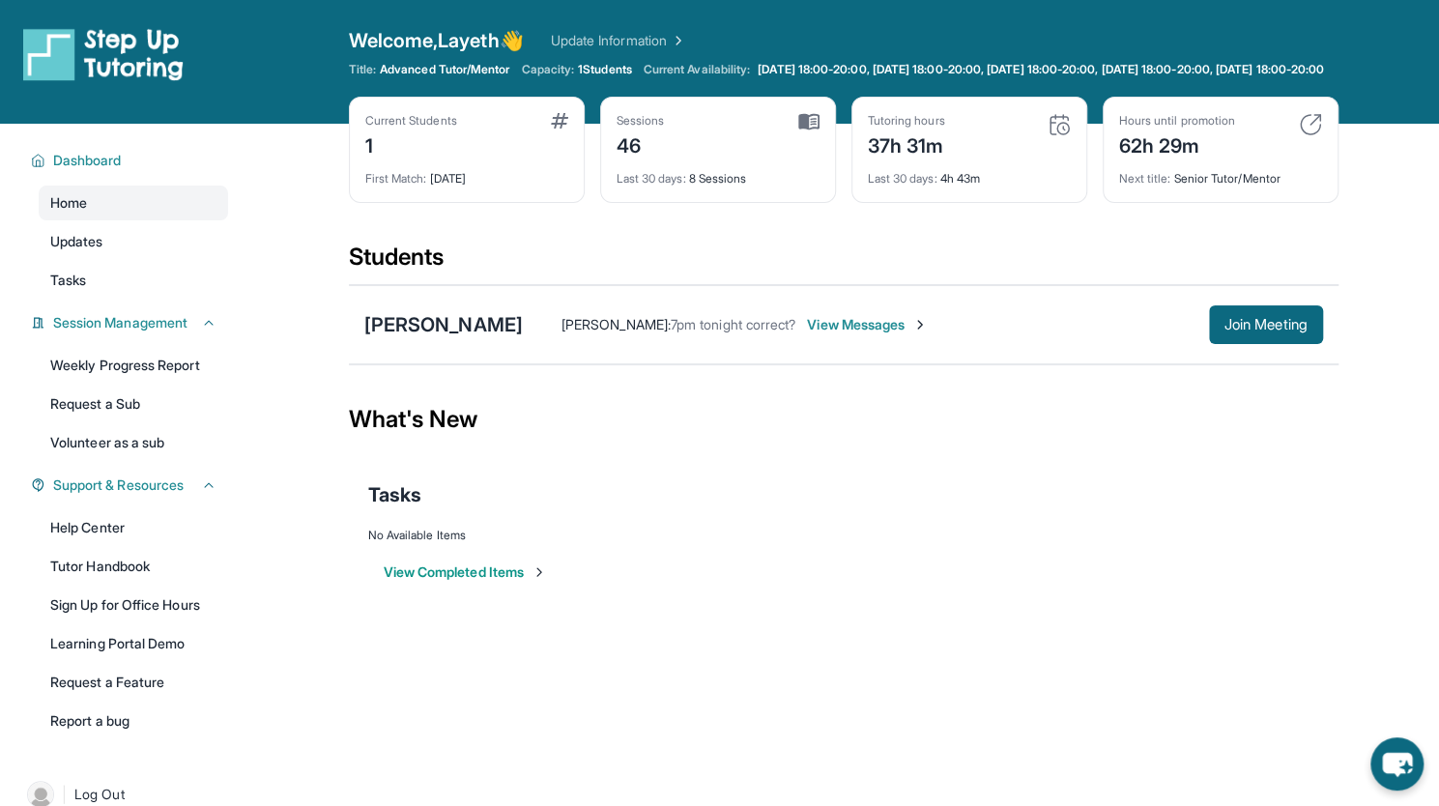
click at [845, 330] on span "View Messages" at bounding box center [867, 324] width 121 height 19
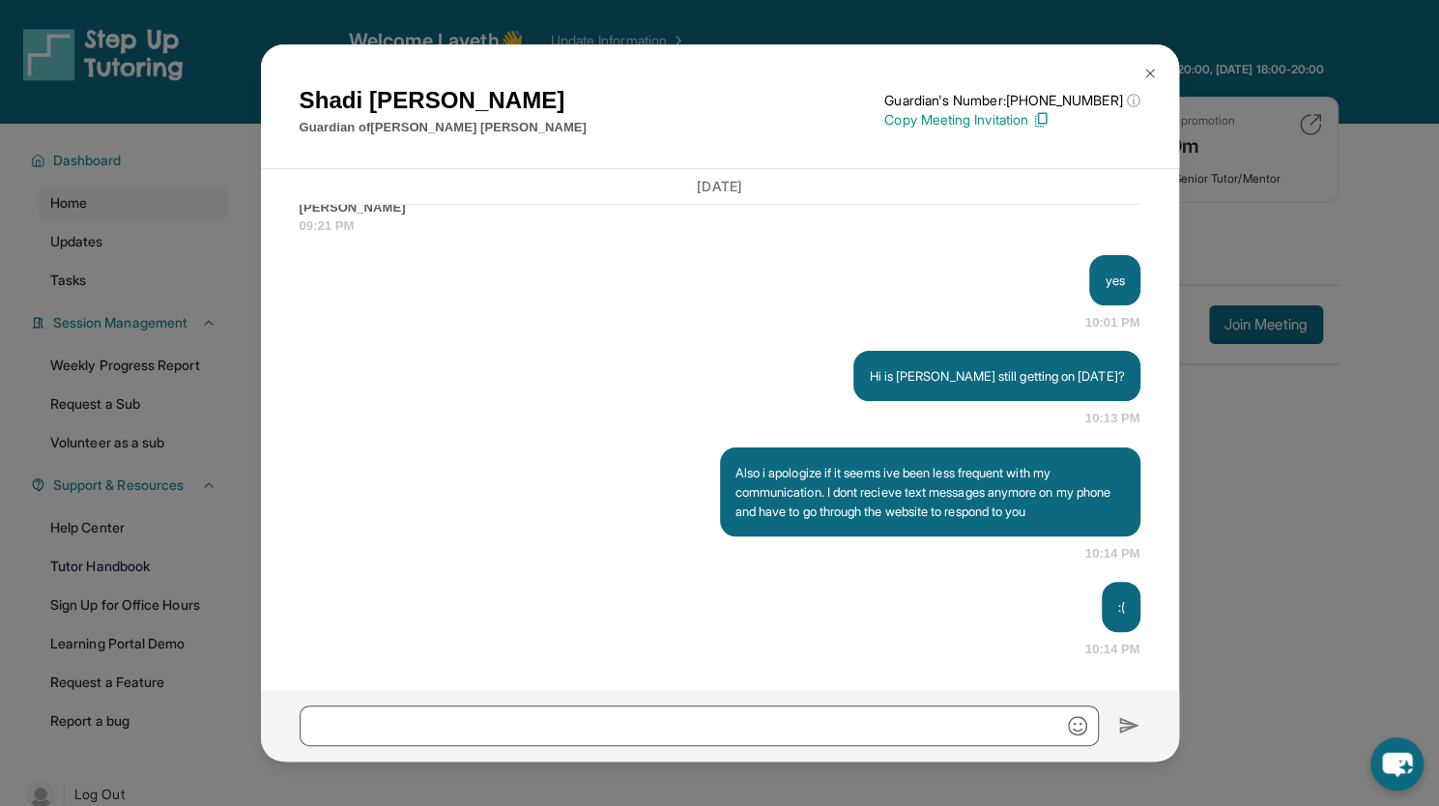
click at [1032, 506] on p "Also i apologize if it seems ive been less frequent with my communication. I do…" at bounding box center [931, 492] width 390 height 58
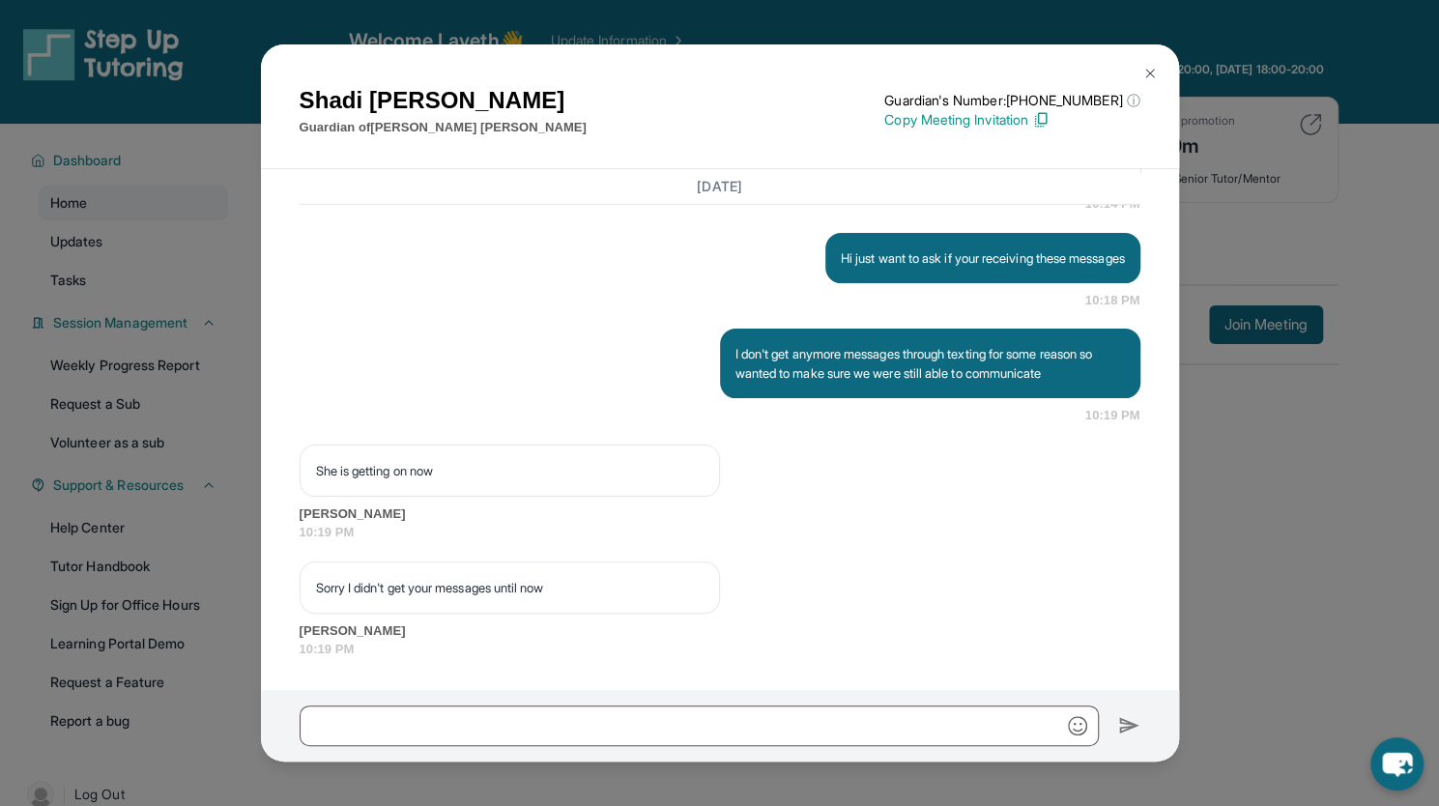
scroll to position [78323, 0]
click at [1152, 75] on img at bounding box center [1150, 73] width 15 height 15
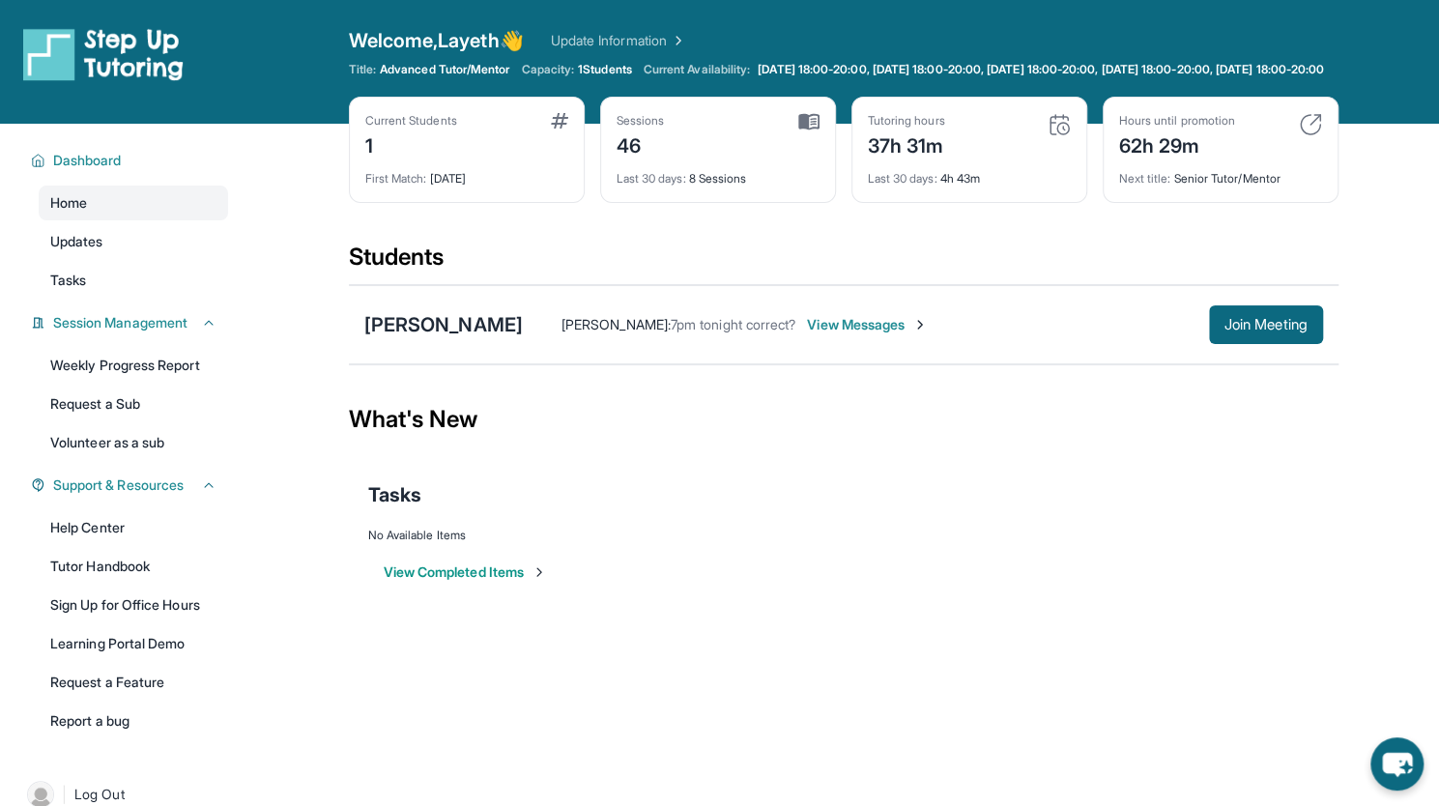
click at [881, 344] on div "[PERSON_NAME] : 7pm tonight correct? View Messages Join Meeting" at bounding box center [923, 324] width 800 height 39
click at [866, 334] on span "View Messages" at bounding box center [867, 324] width 121 height 19
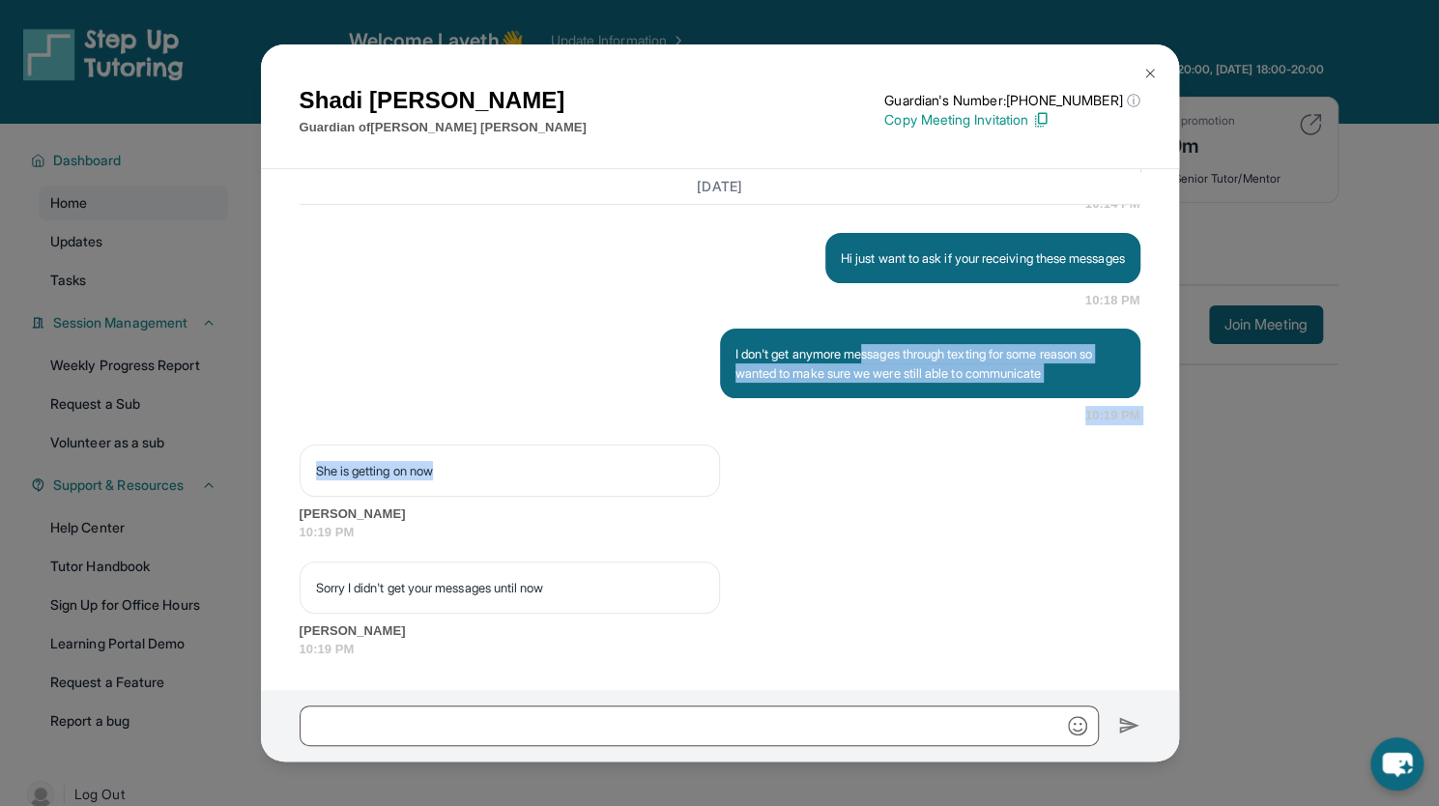
drag, startPoint x: 866, startPoint y: 346, endPoint x: 862, endPoint y: 431, distance: 85.2
click at [862, 431] on div "[DATE] **New Step Up [PERSON_NAME] Chat**: Hi Shadi! This is the start of your …" at bounding box center [720, 429] width 918 height 521
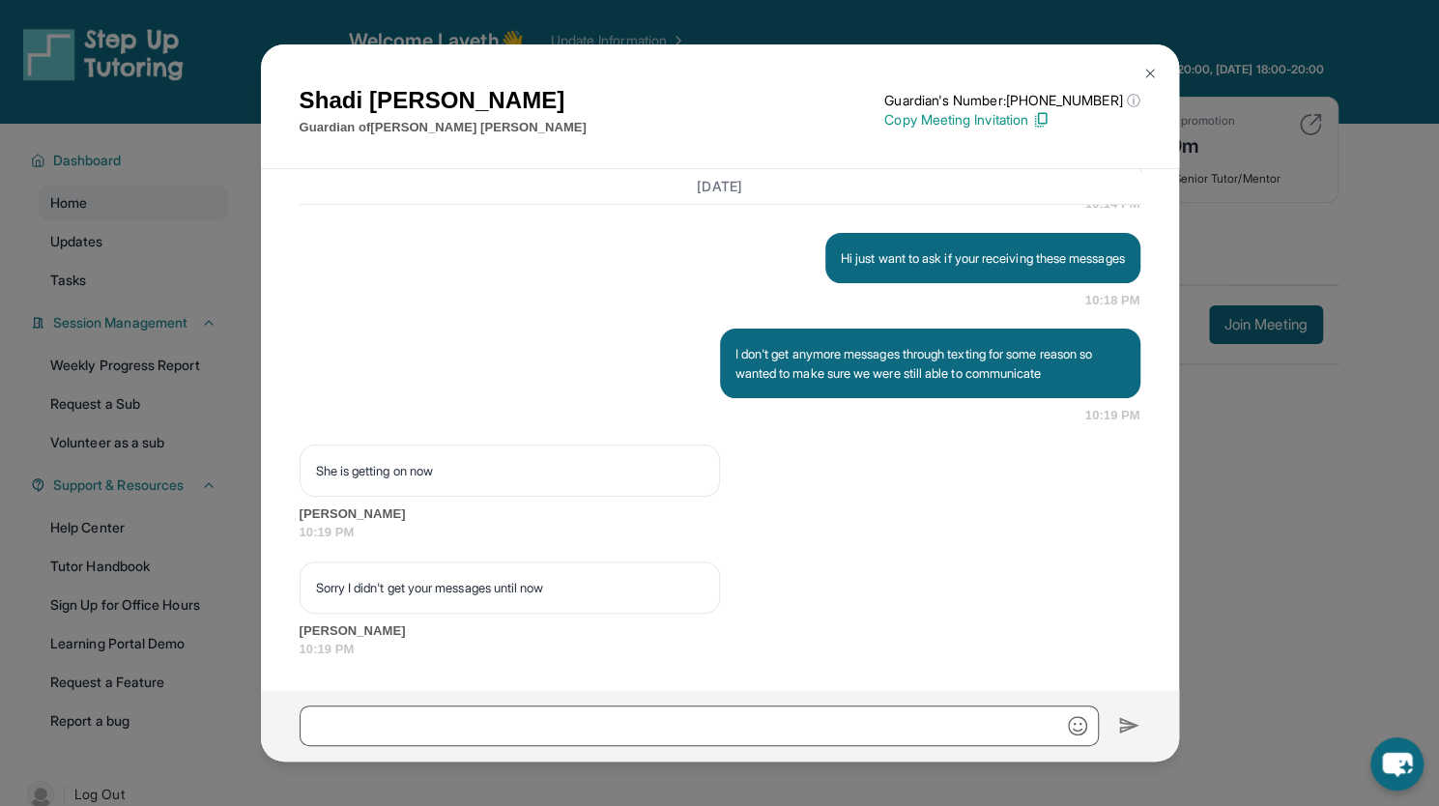
click at [827, 527] on span "10:19 PM" at bounding box center [720, 532] width 841 height 19
click at [1157, 73] on button at bounding box center [1150, 73] width 39 height 39
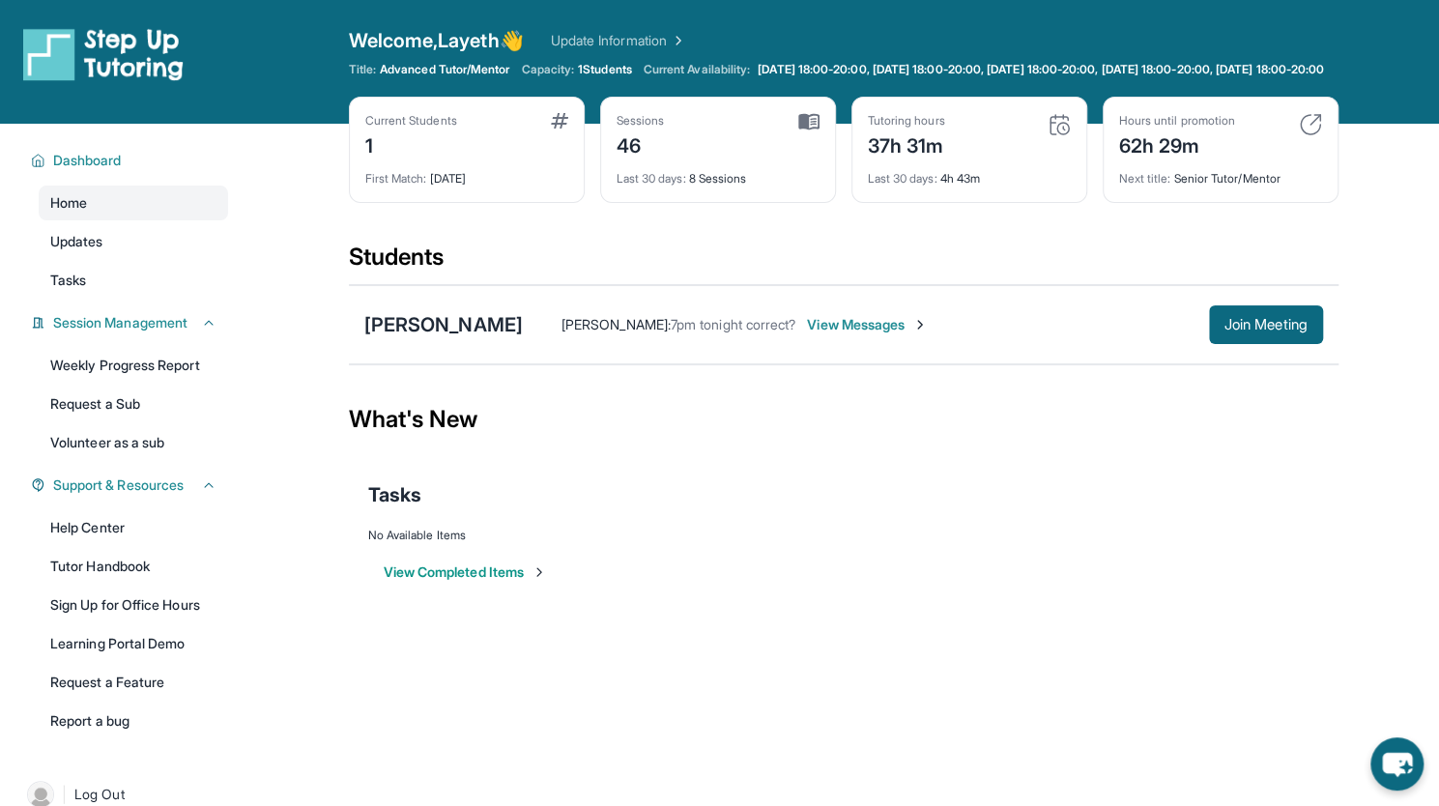
click at [825, 334] on span "View Messages" at bounding box center [867, 324] width 121 height 19
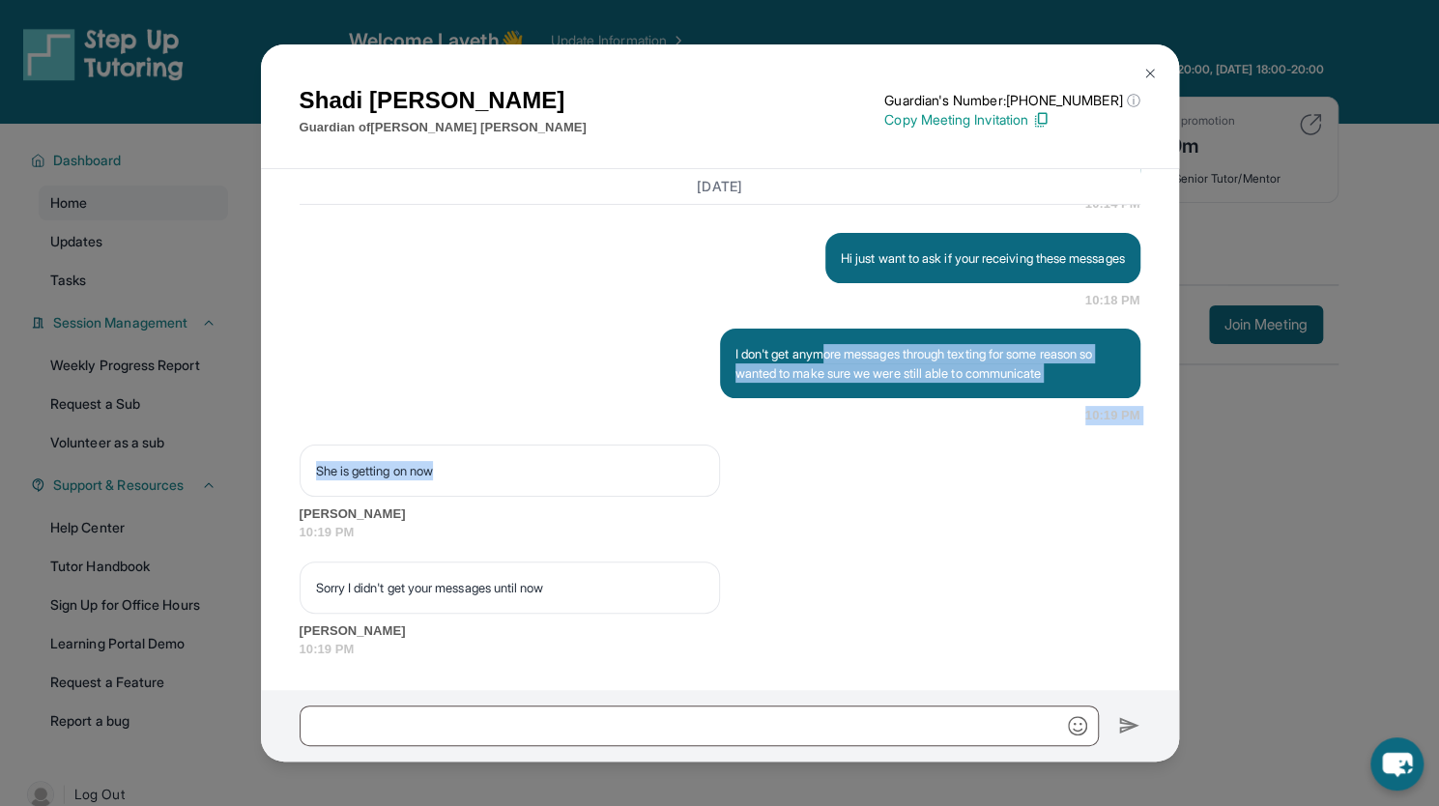
drag, startPoint x: 825, startPoint y: 335, endPoint x: 674, endPoint y: 470, distance: 202.0
click at [674, 470] on div "[DATE] 7pm tonight correct? [PERSON_NAME] 09:21 PM yes 10:01 PM Hi is [PERSON_N…" at bounding box center [720, 150] width 841 height 1018
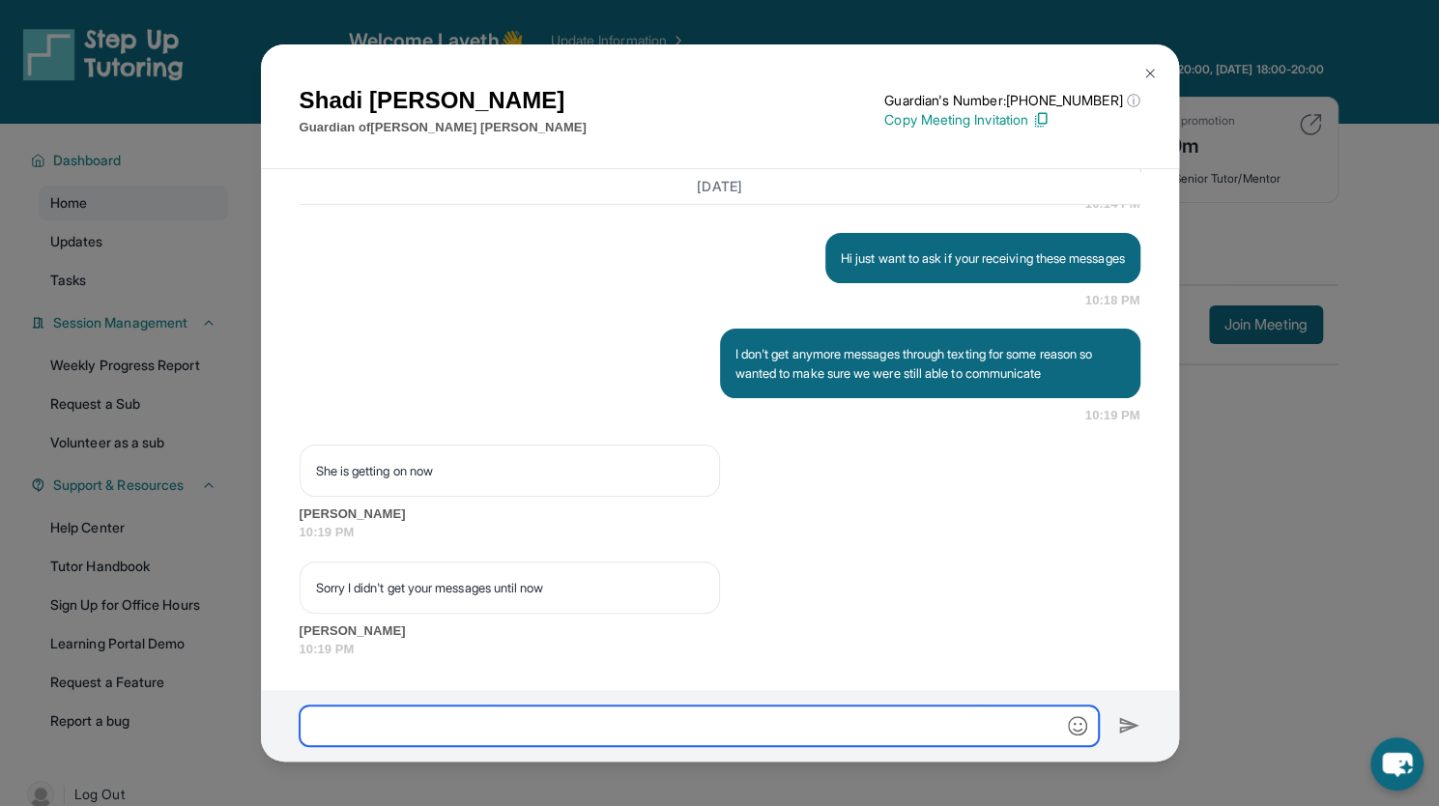
click at [497, 718] on input "text" at bounding box center [699, 726] width 799 height 41
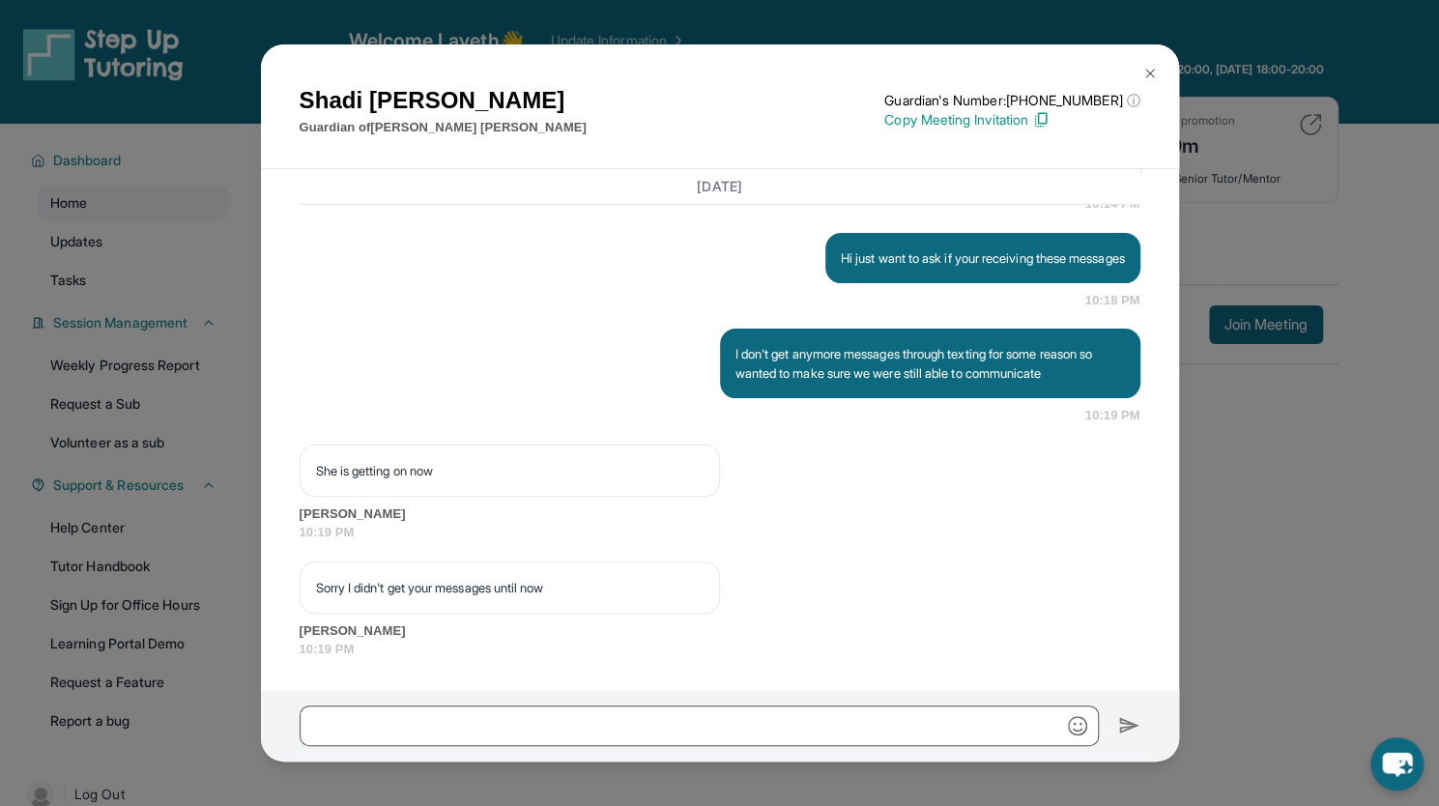
click at [1147, 73] on img at bounding box center [1150, 73] width 15 height 15
